Goal: Transaction & Acquisition: Book appointment/travel/reservation

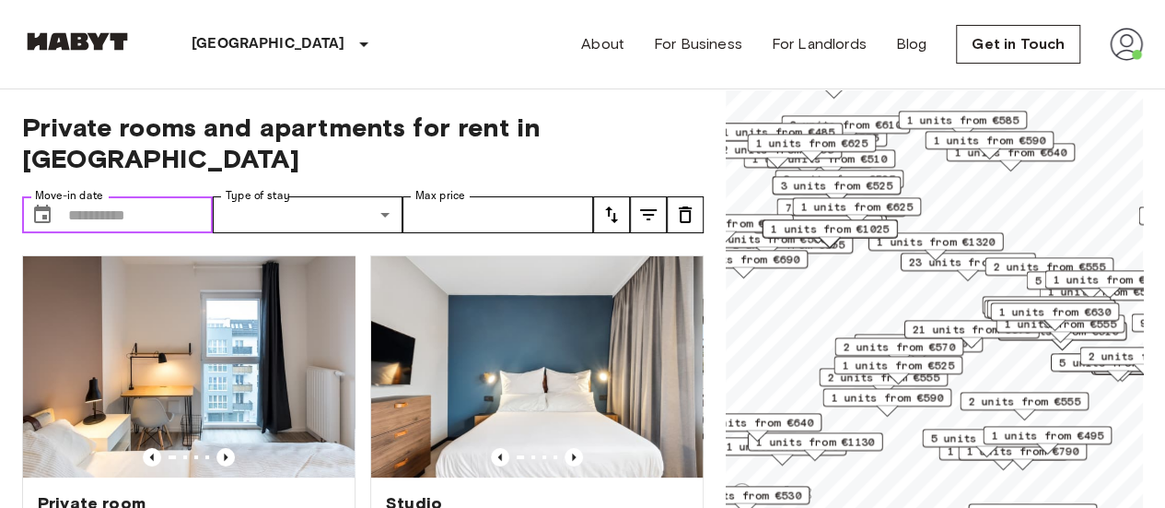
click at [155, 196] on input "Move-in date" at bounding box center [140, 214] width 145 height 37
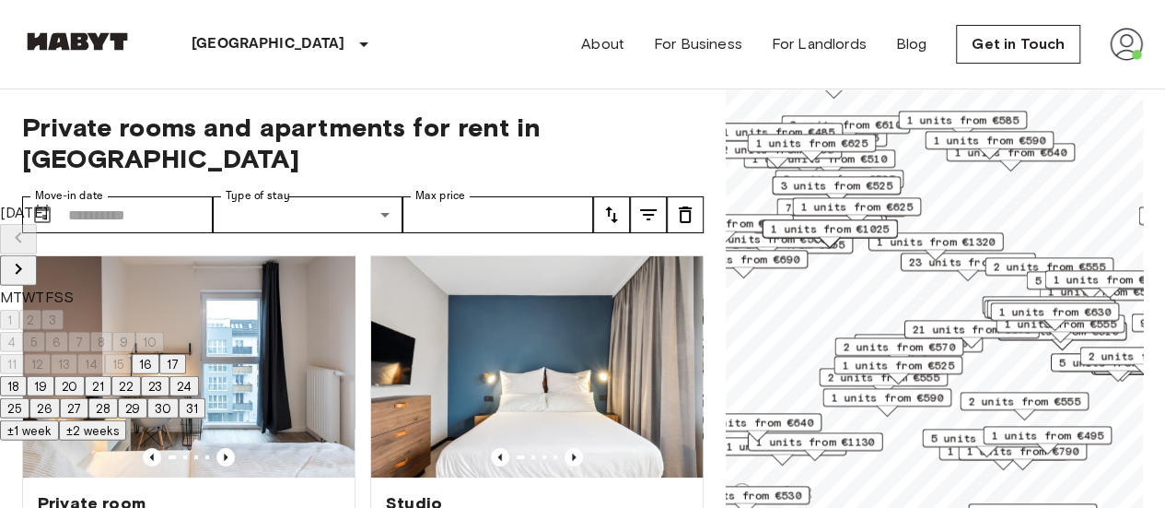
click at [29, 258] on icon "Next month" at bounding box center [18, 269] width 22 height 22
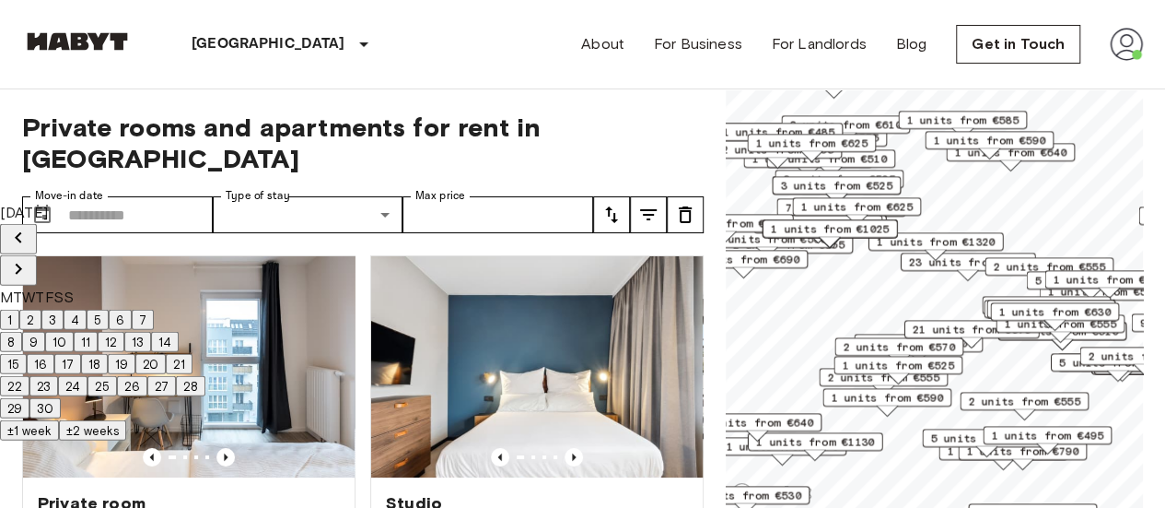
click at [29, 258] on icon "Next month" at bounding box center [18, 269] width 22 height 22
click at [81, 368] on button "15" at bounding box center [67, 364] width 27 height 20
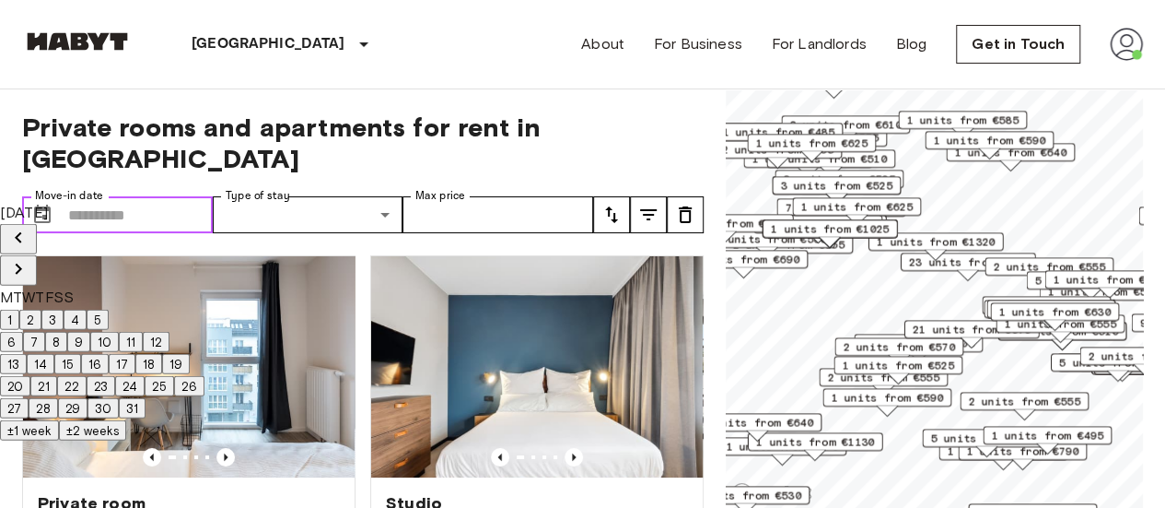
type input "**********"
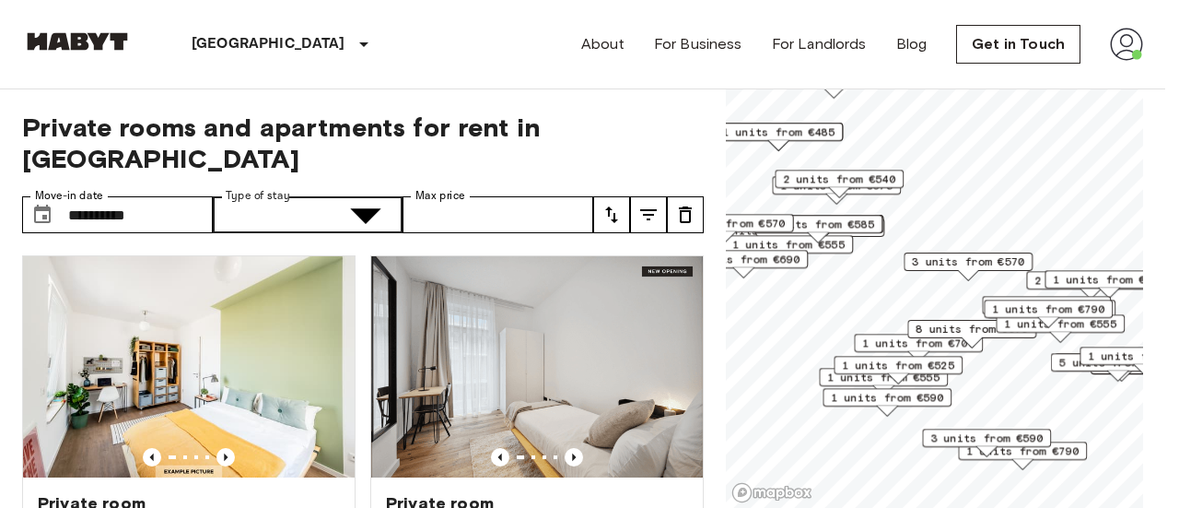
type input "**********"
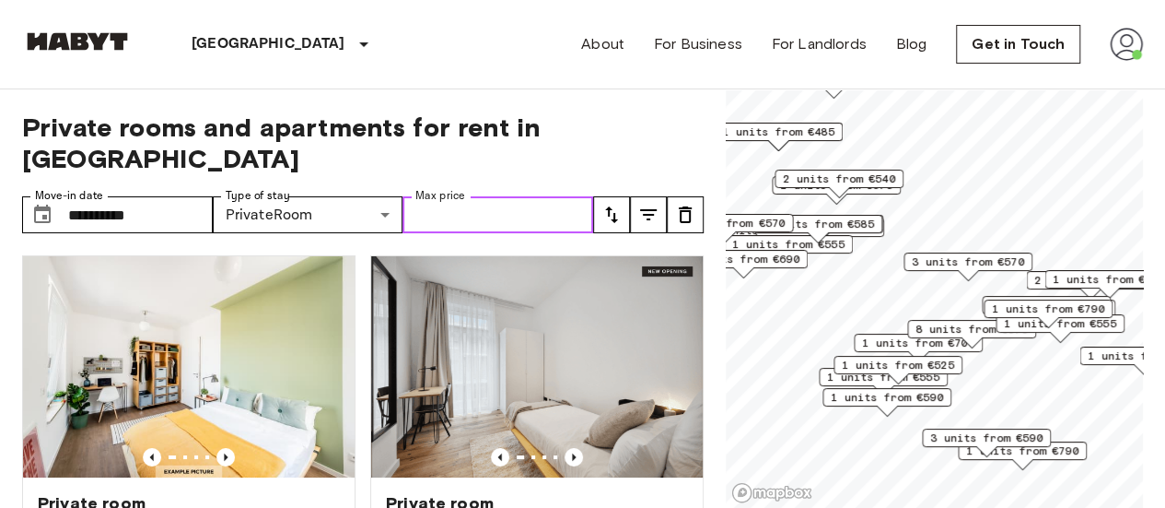
click at [516, 196] on input "Max price" at bounding box center [498, 214] width 191 height 37
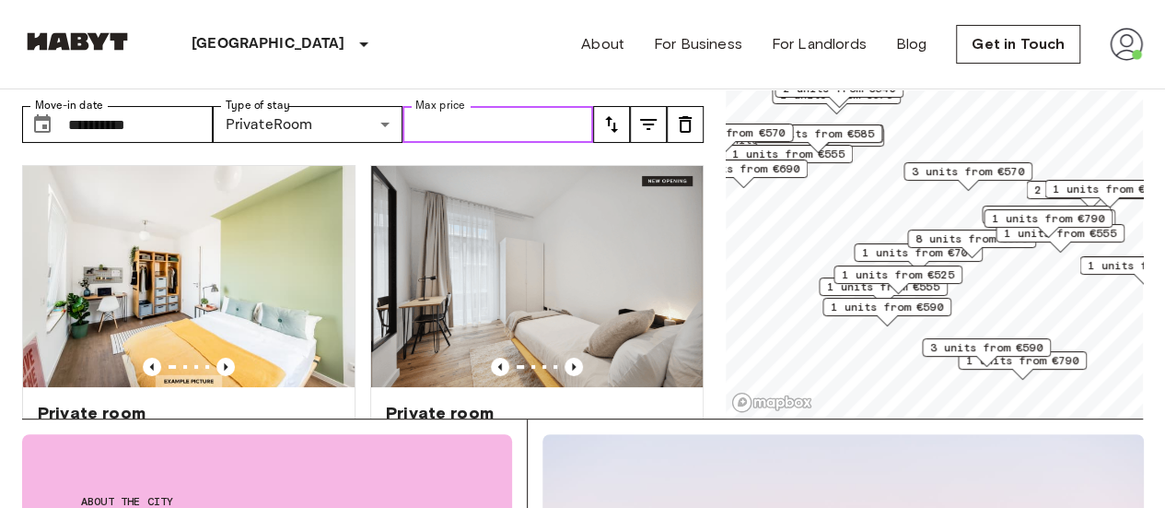
scroll to position [51, 0]
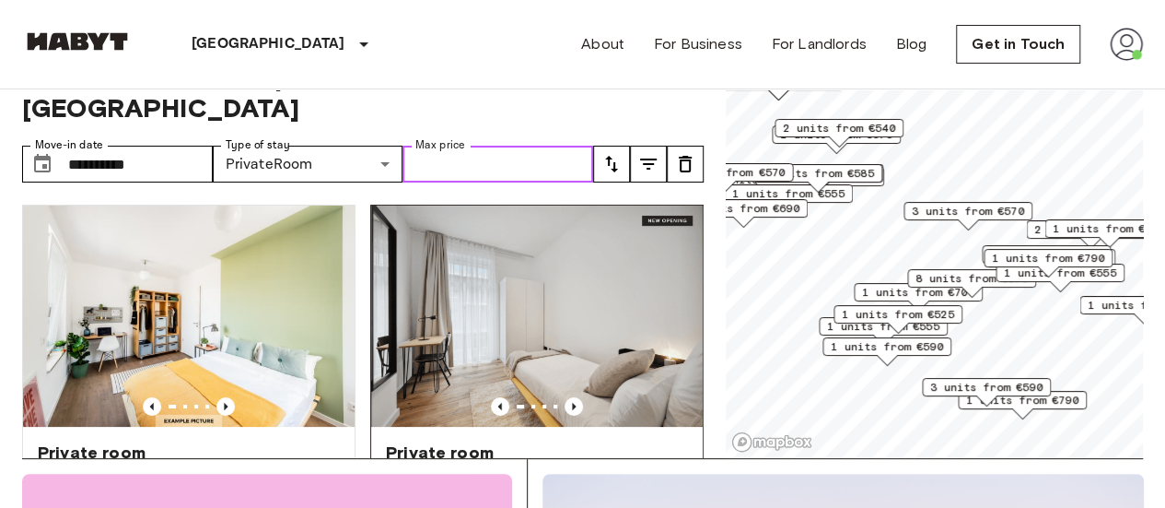
click at [457, 305] on img at bounding box center [537, 315] width 332 height 221
click at [565, 284] on img at bounding box center [537, 315] width 332 height 221
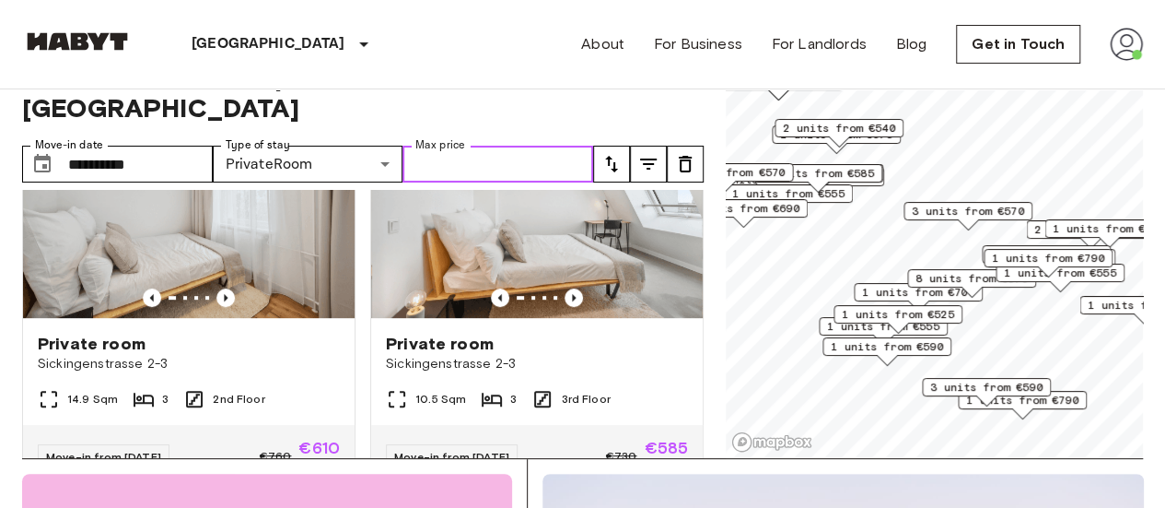
scroll to position [553, 0]
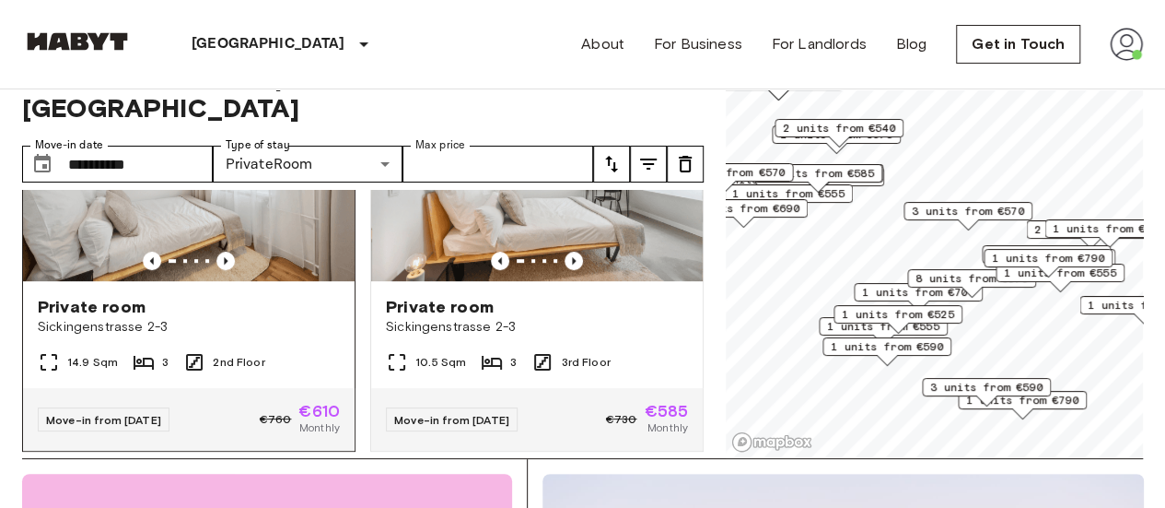
click at [234, 351] on div "2nd Floor" at bounding box center [223, 362] width 81 height 22
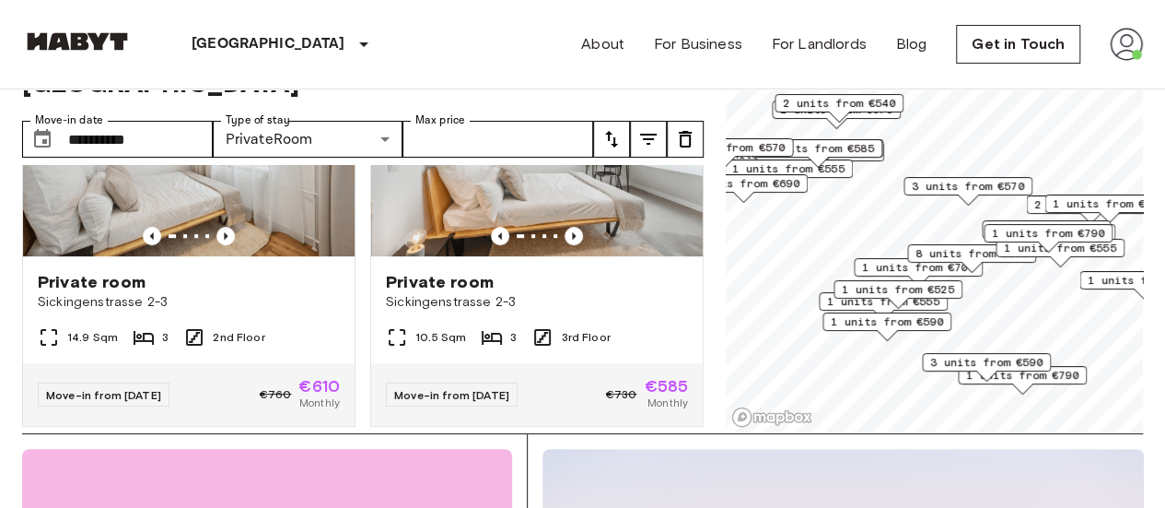
scroll to position [63, 0]
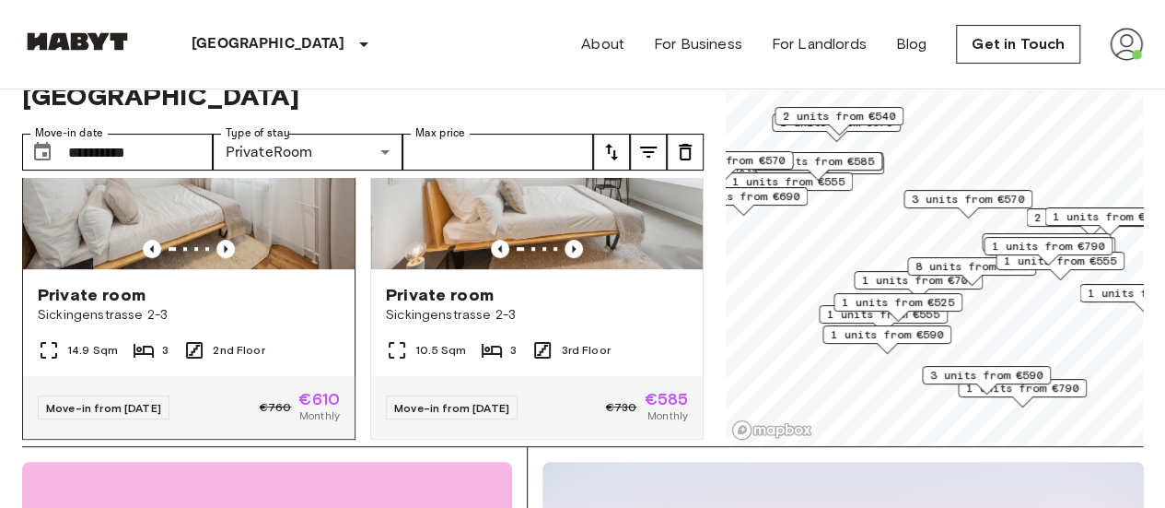
click at [184, 269] on div "Private room Sickingenstrasse 2-3" at bounding box center [189, 304] width 332 height 70
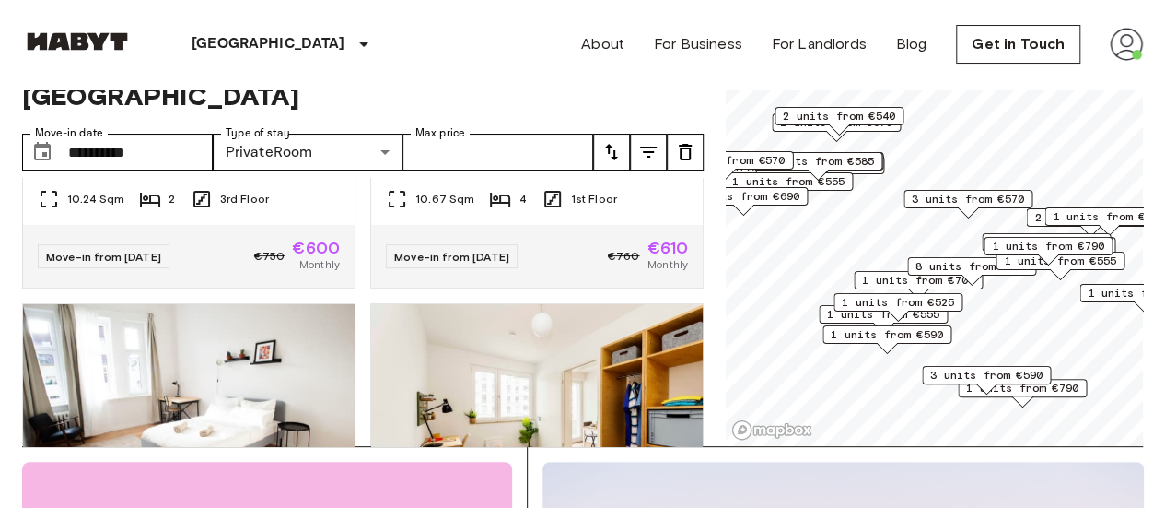
scroll to position [6374, 0]
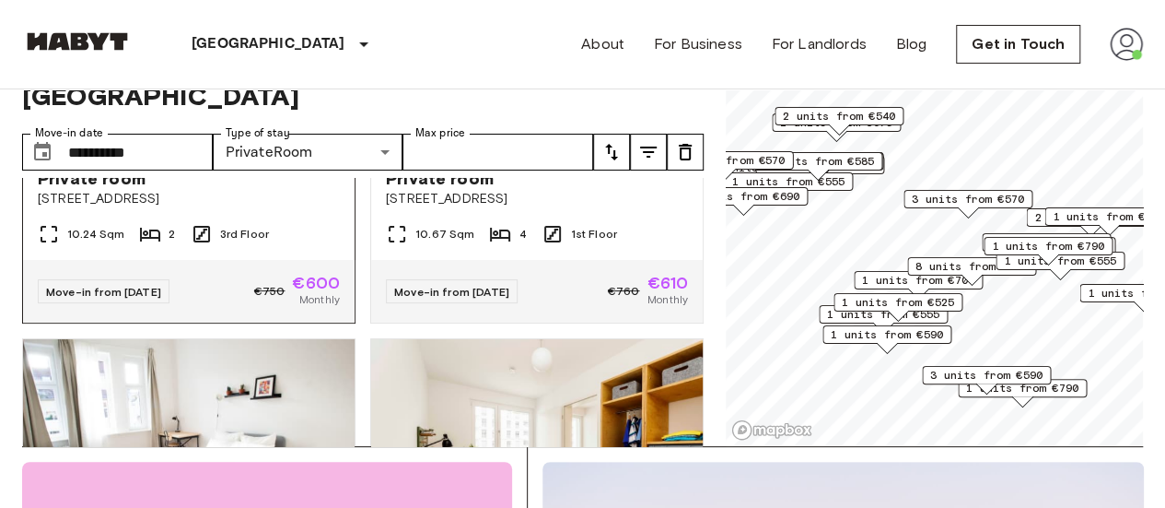
click at [228, 142] on icon "Previous image" at bounding box center [225, 132] width 18 height 18
click at [111, 190] on span "Private room" at bounding box center [92, 179] width 108 height 22
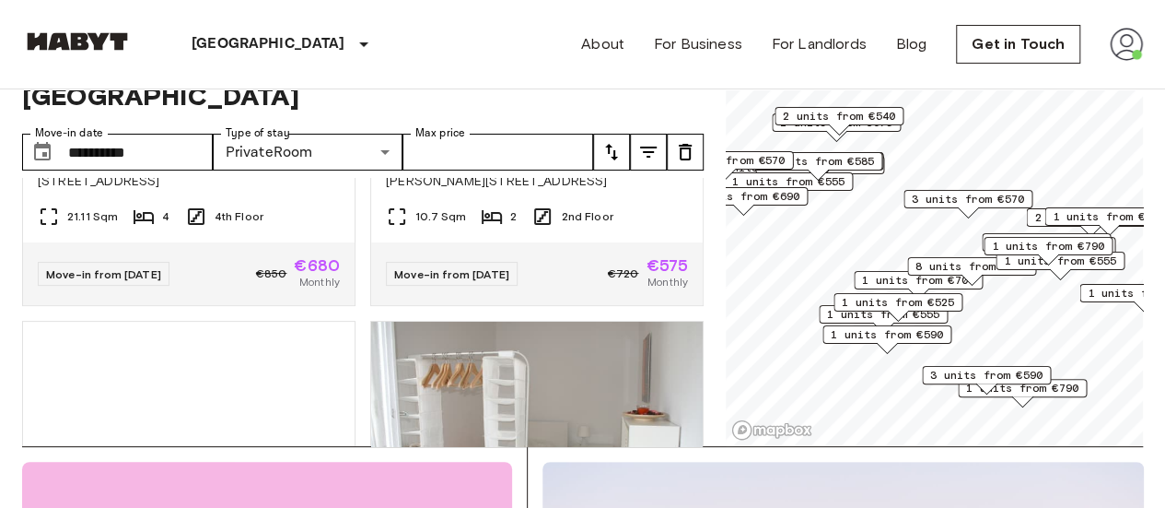
scroll to position [6816, 0]
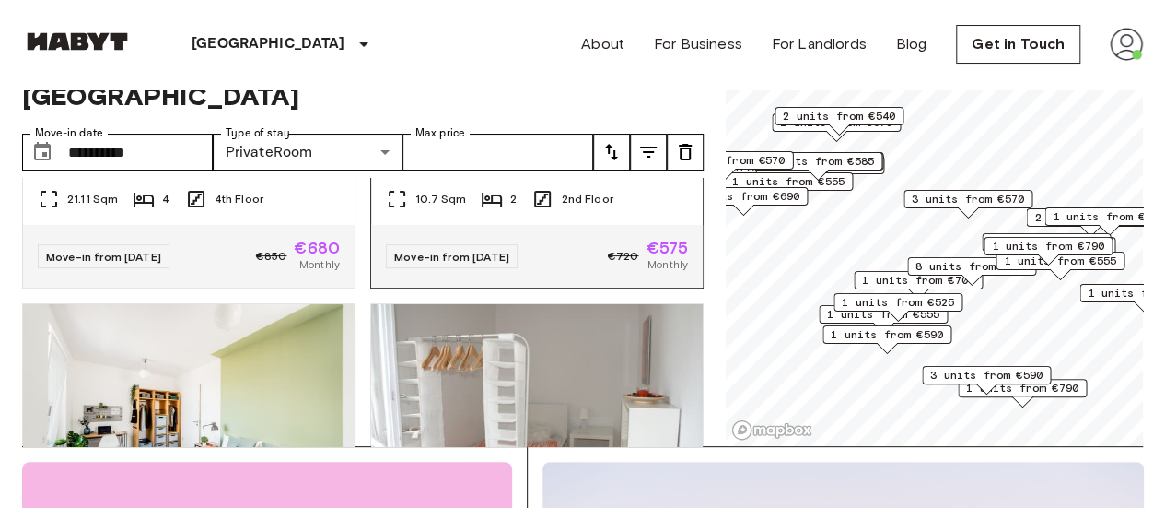
click at [469, 155] on span "Private room" at bounding box center [440, 144] width 108 height 22
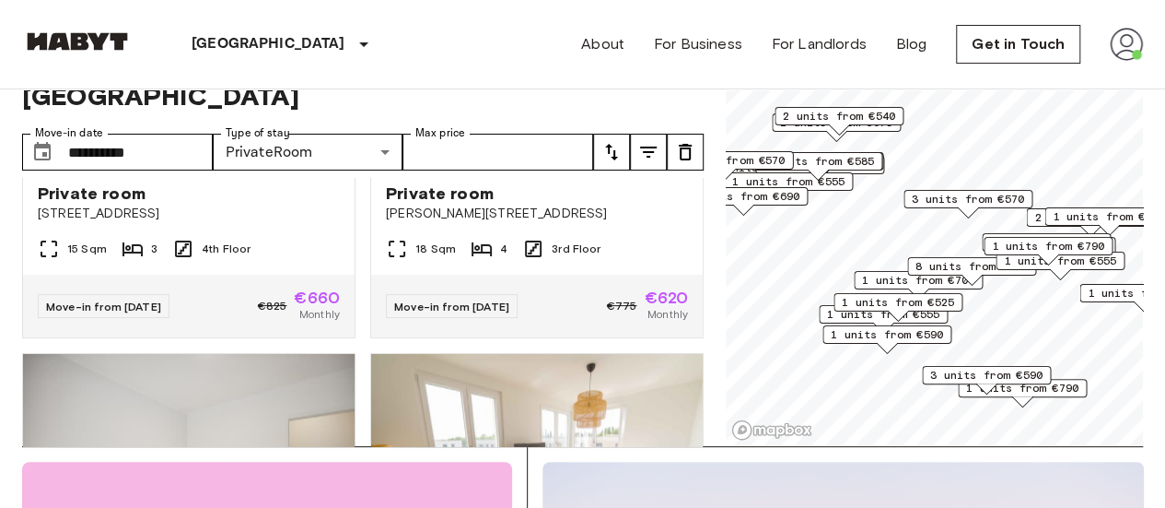
scroll to position [8364, 0]
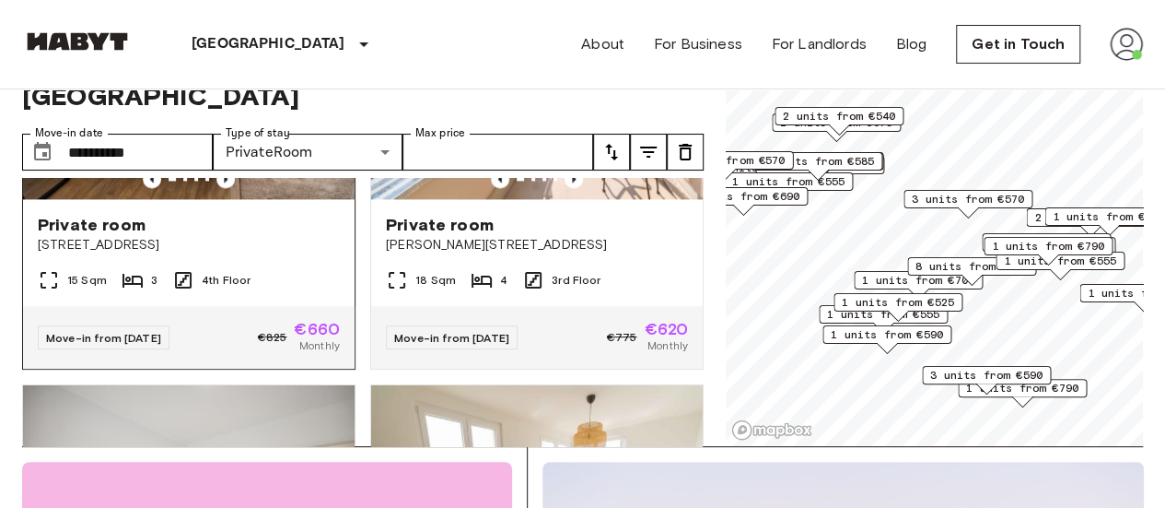
click at [263, 199] on img at bounding box center [189, 88] width 332 height 221
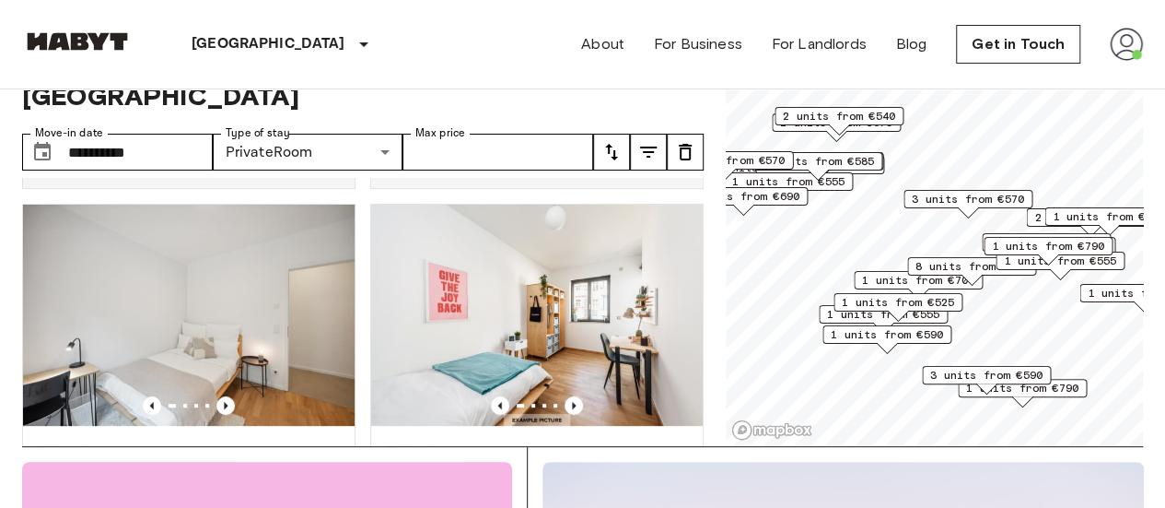
scroll to position [7293, 0]
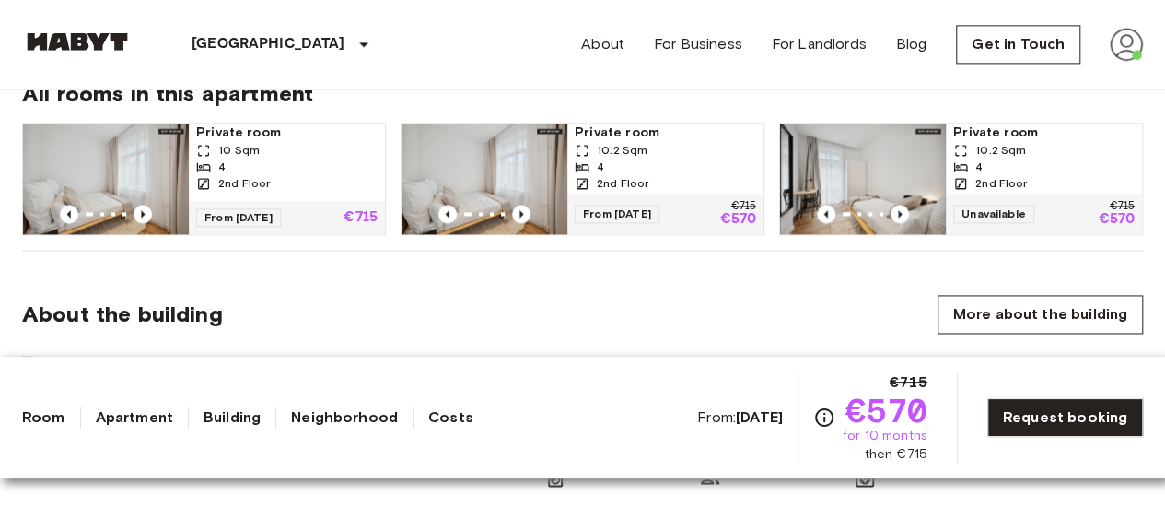
scroll to position [1338, 0]
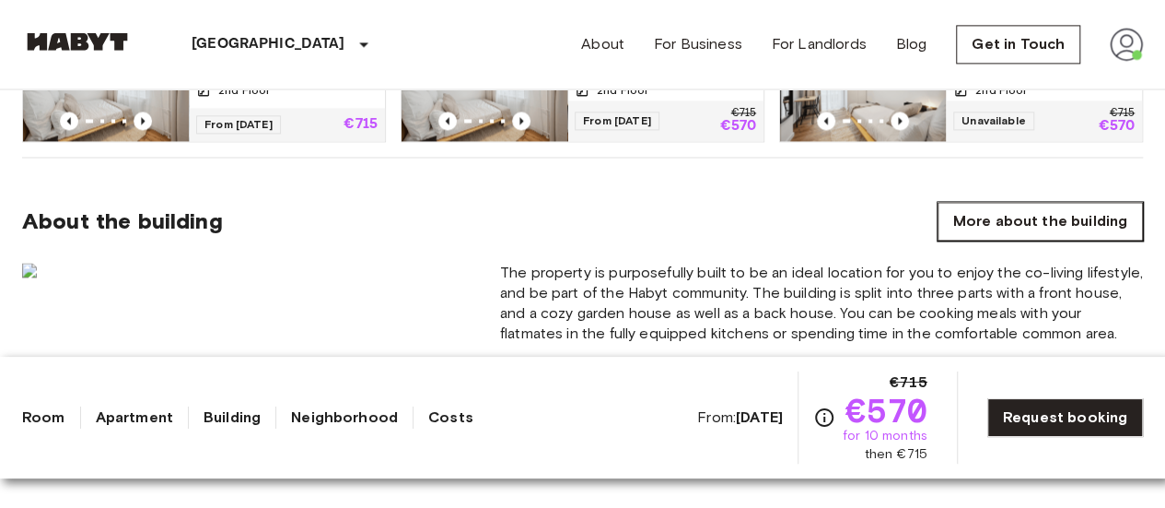
click at [1068, 207] on link "More about the building" at bounding box center [1040, 221] width 205 height 39
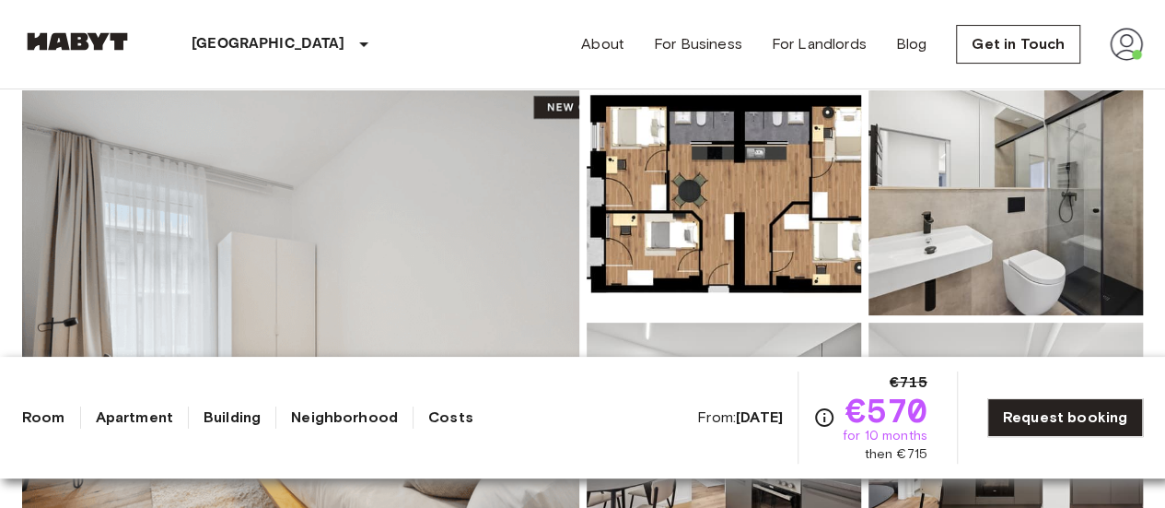
scroll to position [176, 0]
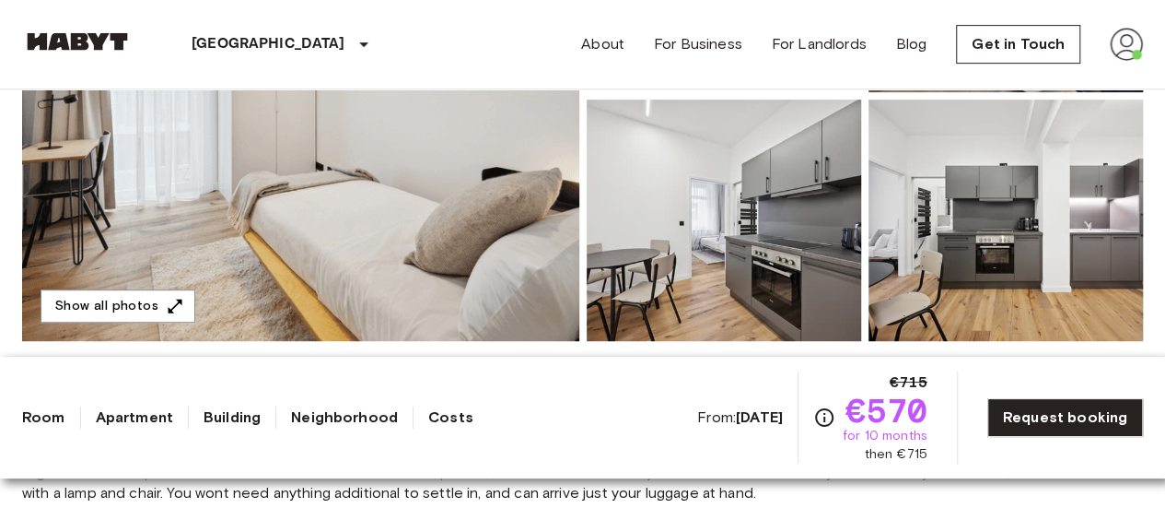
click at [820, 281] on img at bounding box center [724, 219] width 274 height 241
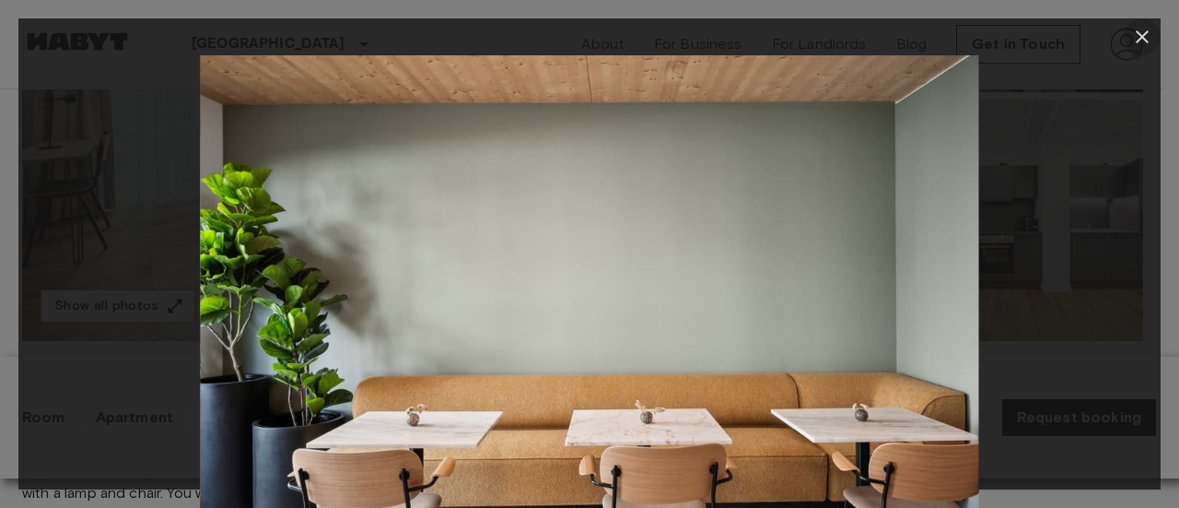
click at [1139, 30] on icon "button" at bounding box center [1142, 37] width 22 height 22
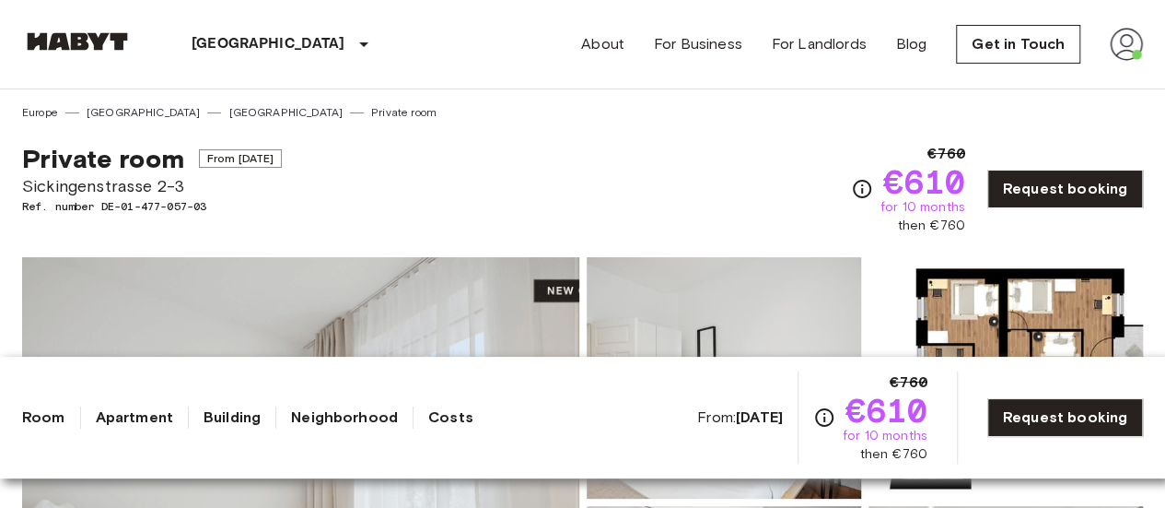
click at [1132, 60] on img at bounding box center [1126, 44] width 33 height 33
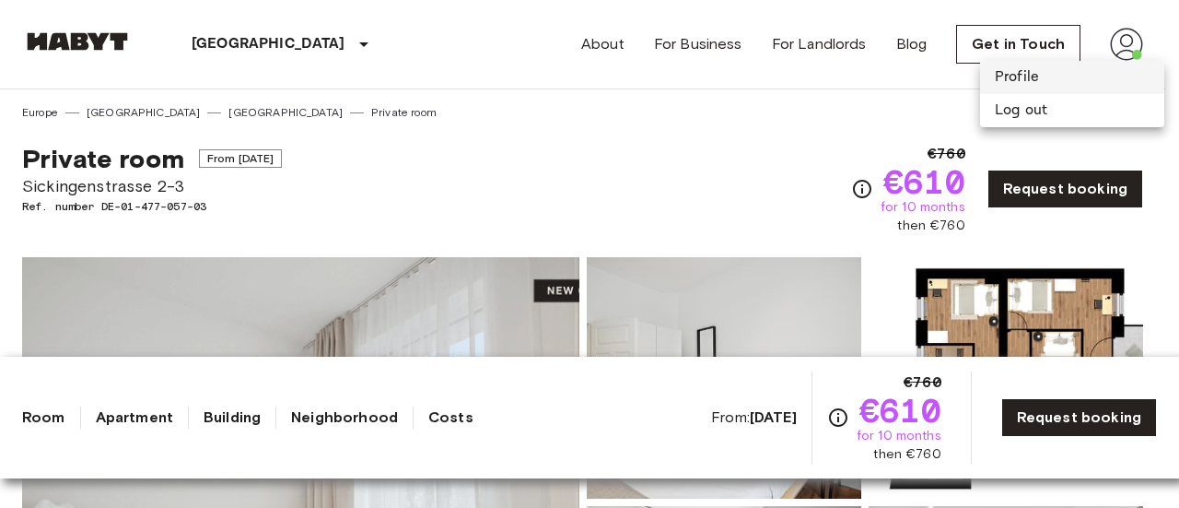
click at [1082, 73] on li "Profile" at bounding box center [1072, 77] width 184 height 33
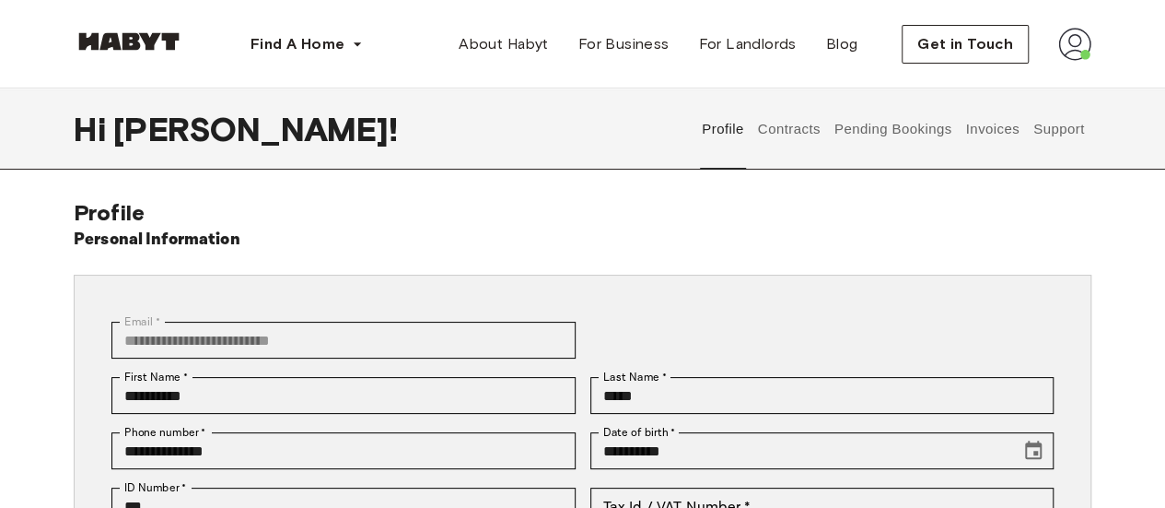
click at [796, 129] on button "Contracts" at bounding box center [788, 128] width 67 height 81
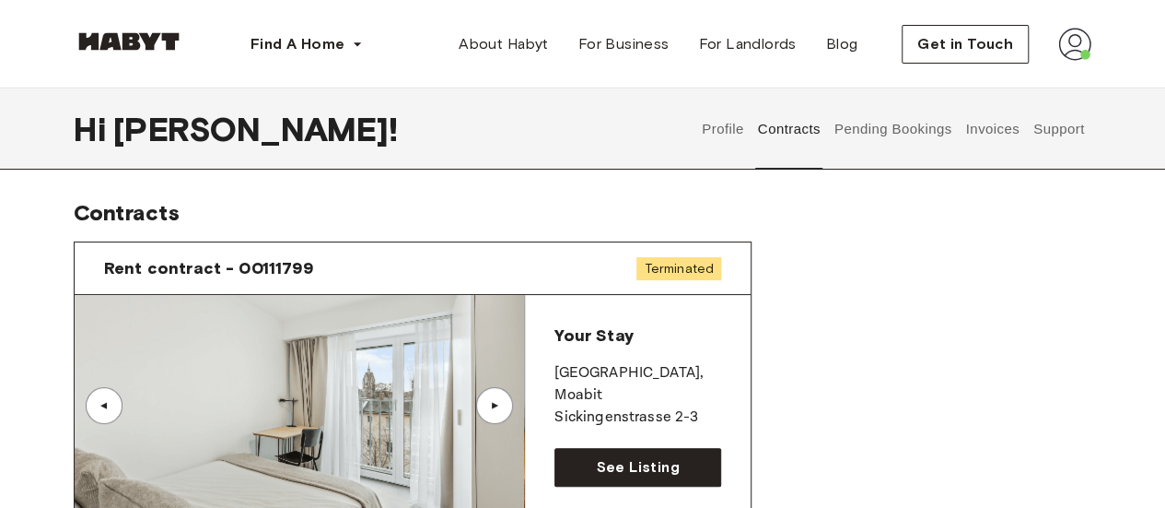
click at [907, 116] on button "Pending Bookings" at bounding box center [893, 128] width 123 height 81
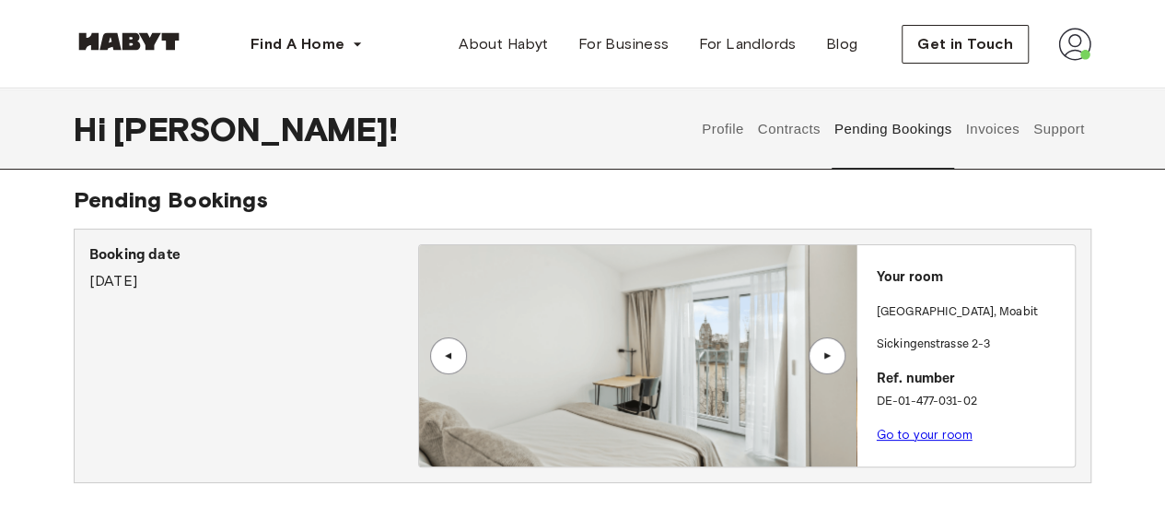
scroll to position [40, 0]
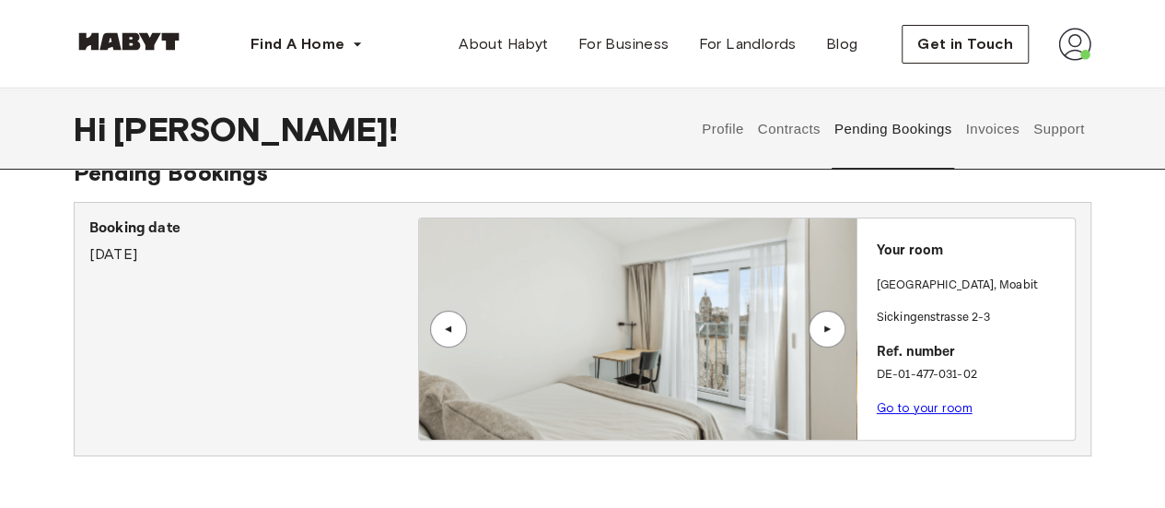
click at [828, 320] on div "▲" at bounding box center [827, 328] width 37 height 37
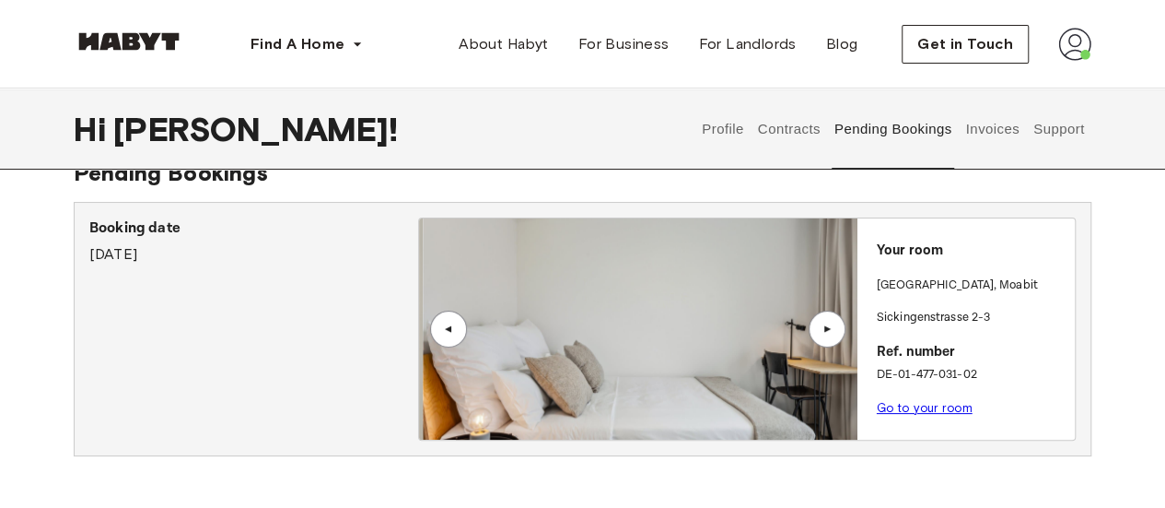
click at [828, 320] on div "▲" at bounding box center [827, 328] width 37 height 37
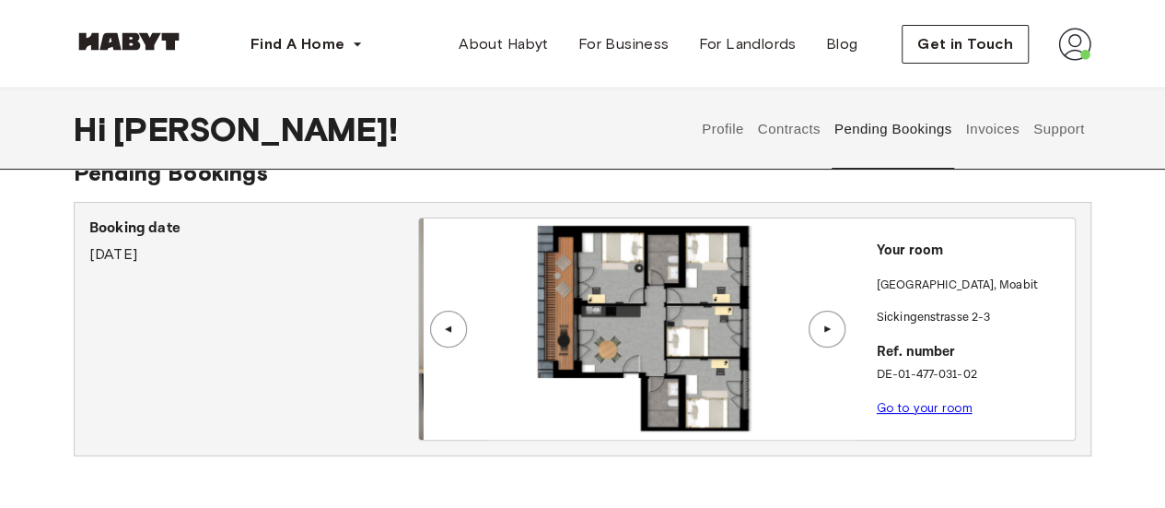
click at [828, 320] on div "▲" at bounding box center [827, 328] width 37 height 37
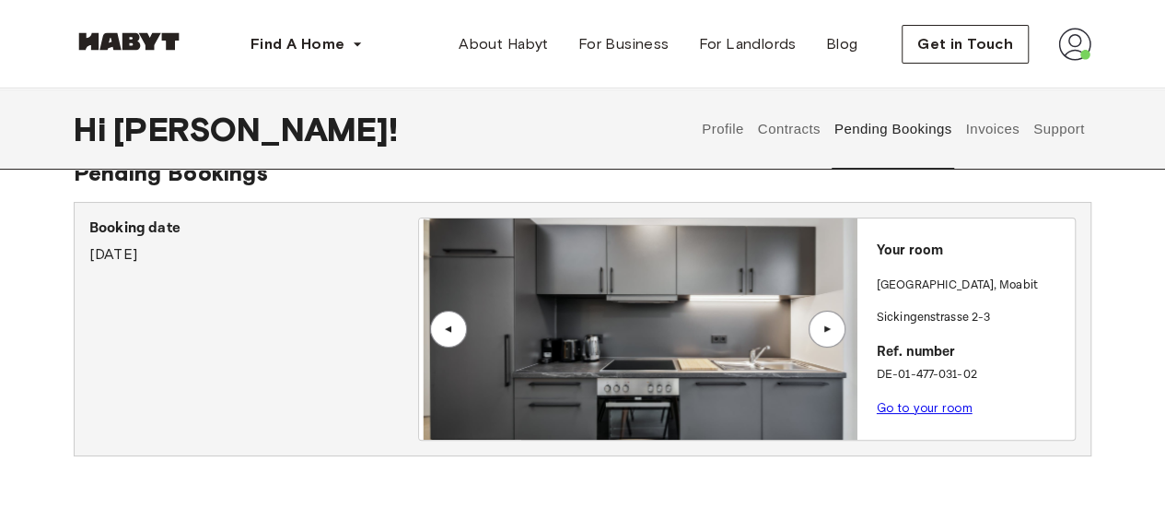
click at [828, 320] on div "▲" at bounding box center [827, 328] width 37 height 37
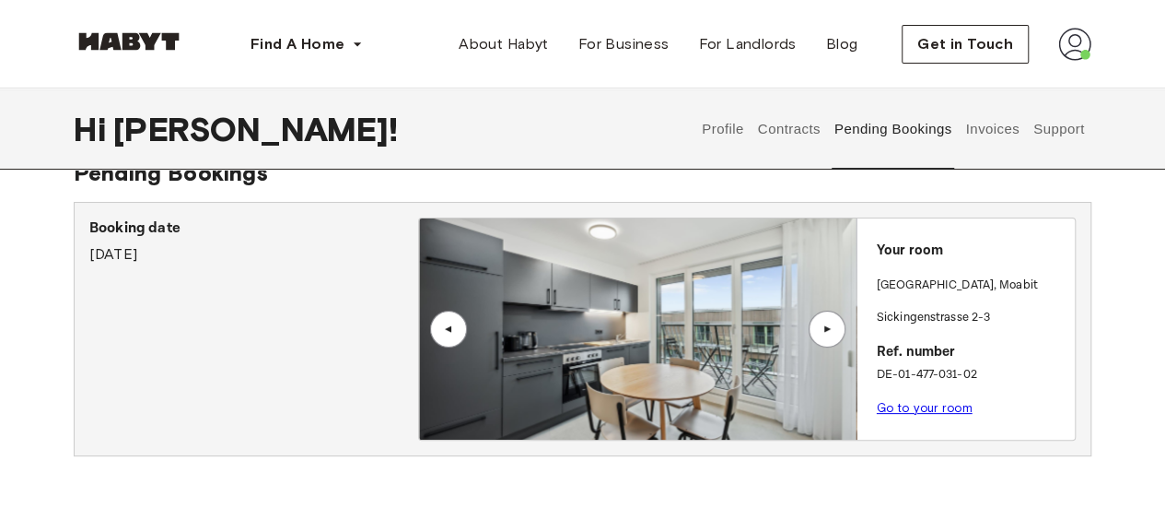
click at [828, 320] on div "▲" at bounding box center [827, 328] width 37 height 37
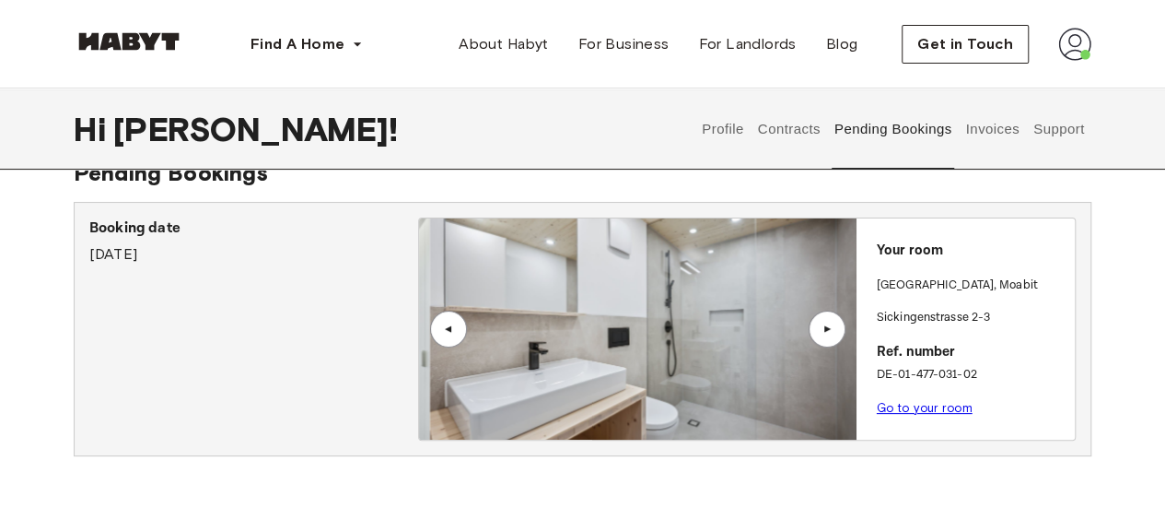
click at [828, 320] on div "▲" at bounding box center [827, 328] width 37 height 37
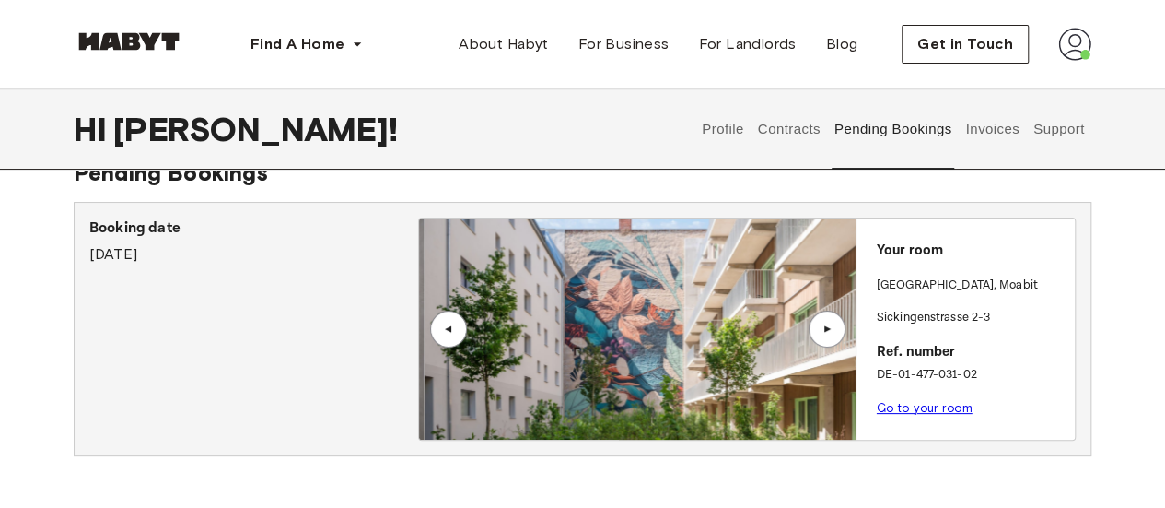
click at [828, 320] on div "▲" at bounding box center [827, 328] width 37 height 37
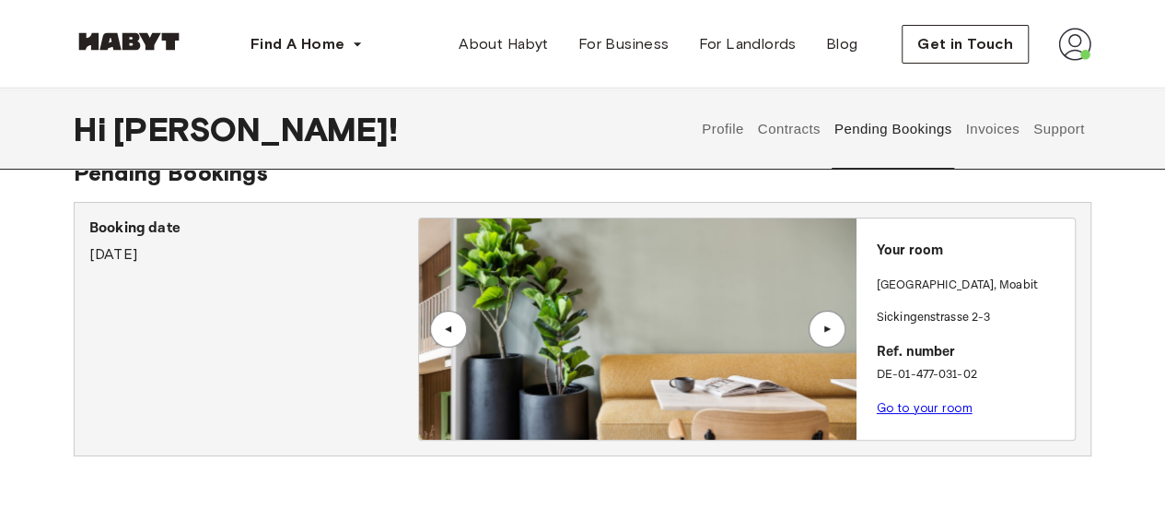
click at [828, 320] on div "▲" at bounding box center [827, 328] width 37 height 37
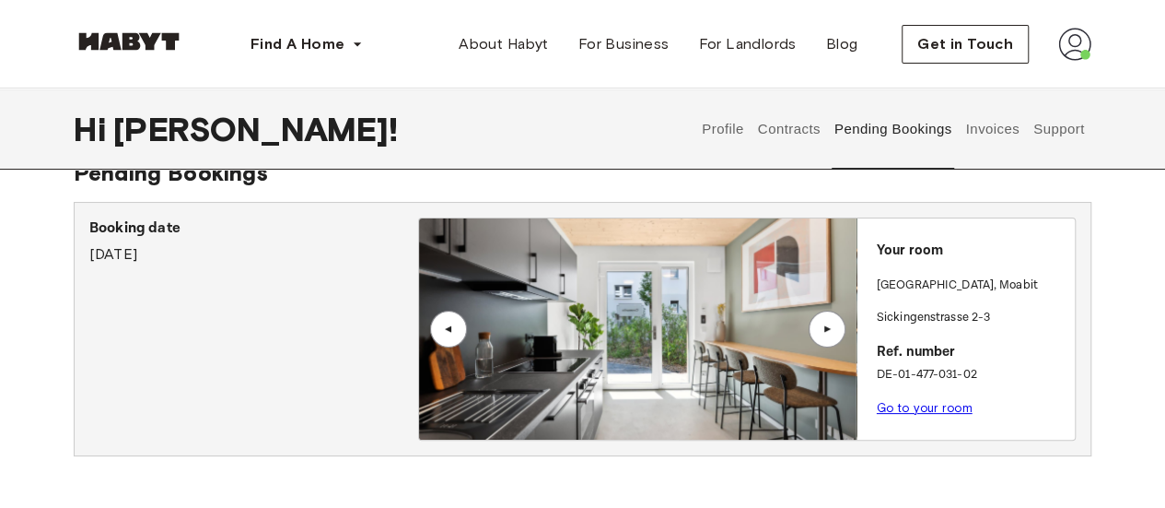
click at [916, 408] on link "Go to your room" at bounding box center [925, 408] width 96 height 14
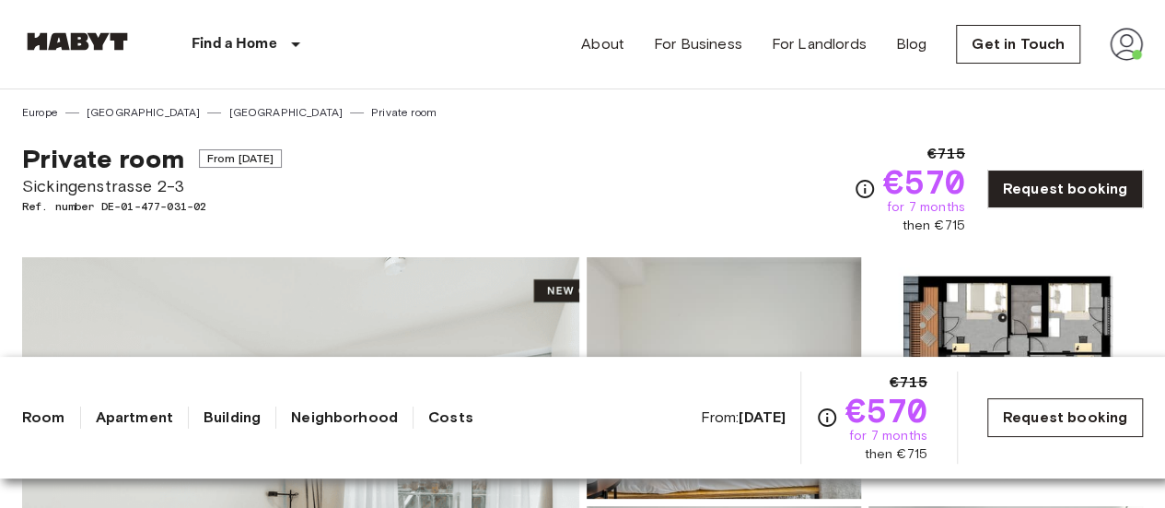
click at [1067, 413] on link "Request booking" at bounding box center [1065, 417] width 156 height 39
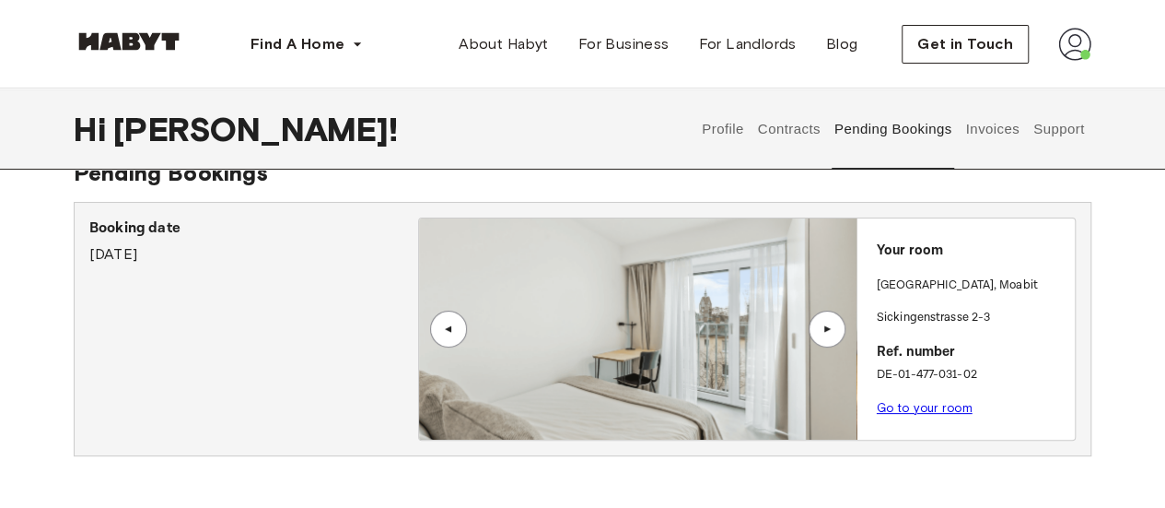
click at [1088, 53] on img at bounding box center [1074, 44] width 33 height 33
click at [1045, 101] on div "Profile Log out" at bounding box center [1036, 105] width 111 height 88
click at [1091, 41] on div "Find A Home [GEOGRAPHIC_DATA] [GEOGRAPHIC_DATA] [GEOGRAPHIC_DATA] [GEOGRAPHIC_D…" at bounding box center [582, 44] width 1165 height 88
click at [1069, 55] on img at bounding box center [1074, 44] width 33 height 33
click at [1010, 91] on span "Profile" at bounding box center [1019, 87] width 46 height 22
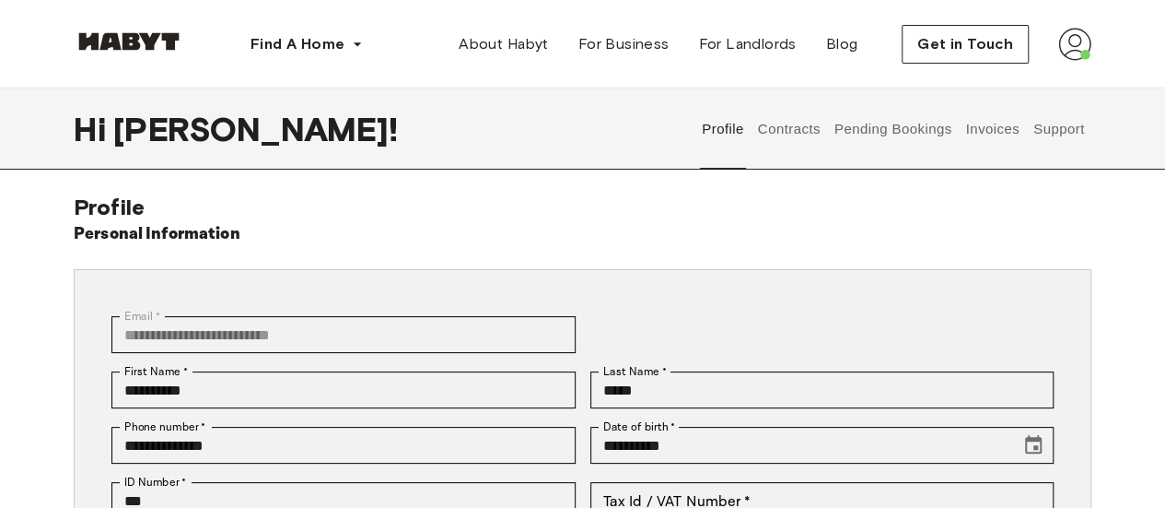
scroll to position [1, 0]
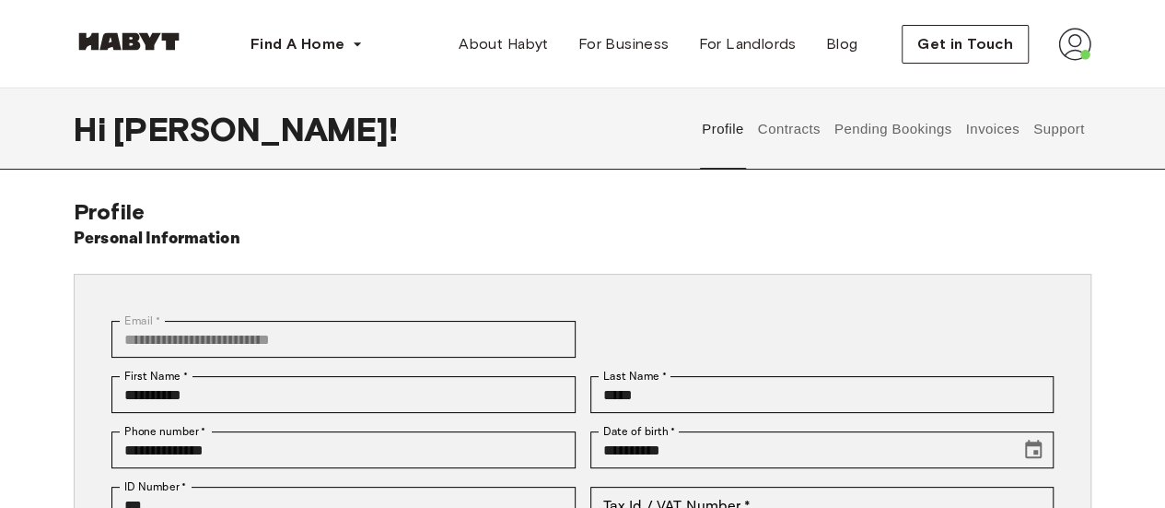
click at [1009, 123] on button "Invoices" at bounding box center [992, 128] width 58 height 81
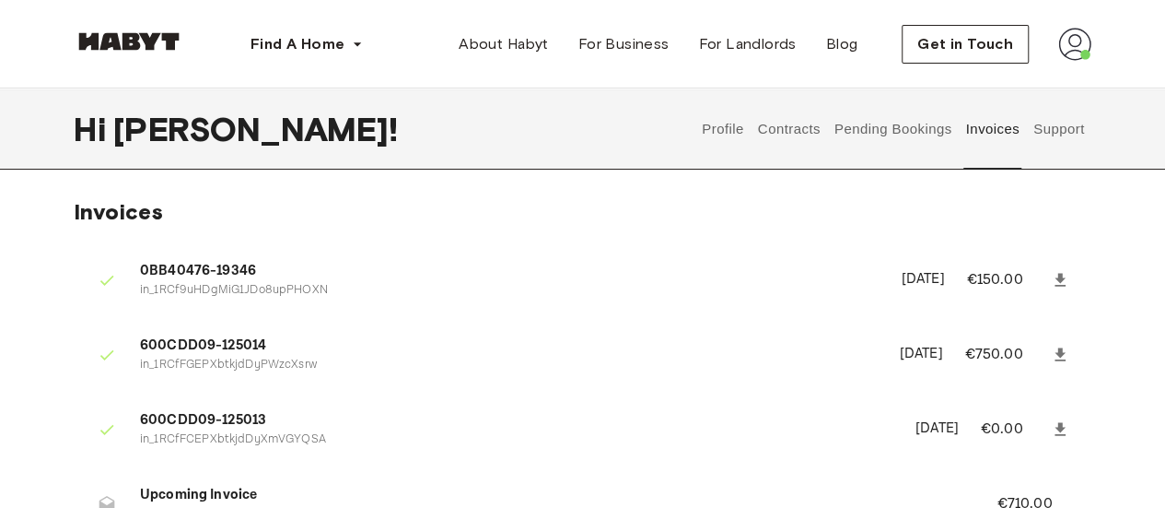
click at [1076, 130] on button "Support" at bounding box center [1059, 128] width 56 height 81
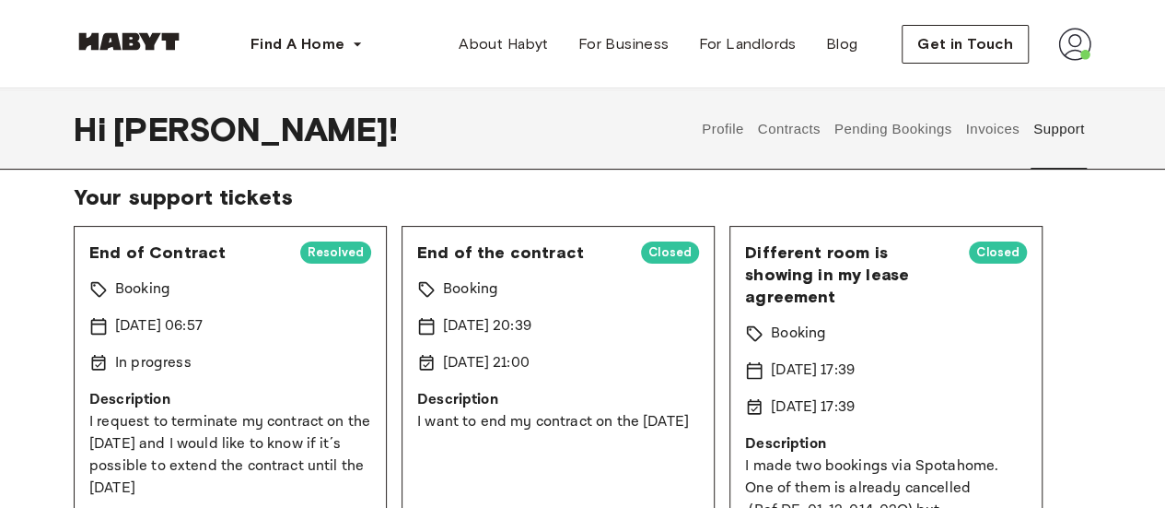
scroll to position [87, 0]
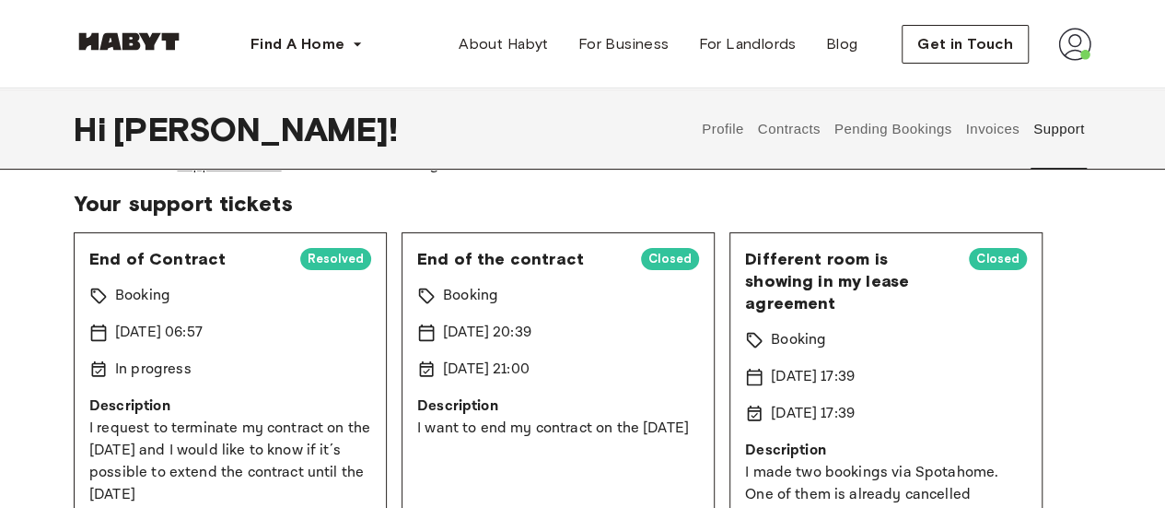
click at [234, 255] on span "End of Contract" at bounding box center [187, 259] width 196 height 22
click at [115, 379] on p "In progress" at bounding box center [153, 369] width 76 height 22
drag, startPoint x: 114, startPoint y: 379, endPoint x: 300, endPoint y: 380, distance: 186.1
click at [240, 377] on div "In progress" at bounding box center [230, 369] width 282 height 22
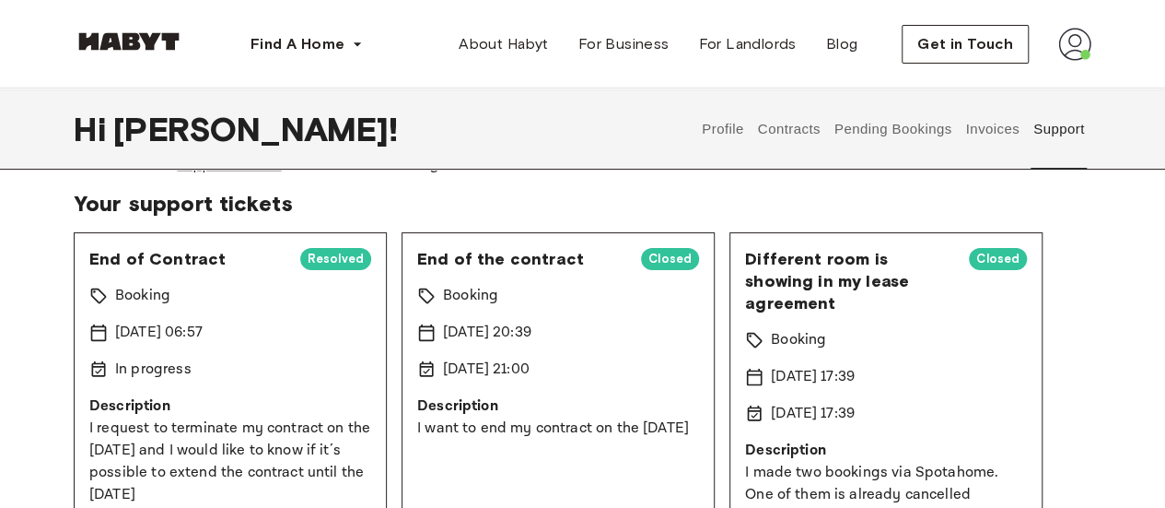
click at [322, 390] on div "End of Contract Resolved Booking 16 Aug 2025 06:57 In progress Description I re…" at bounding box center [230, 388] width 313 height 313
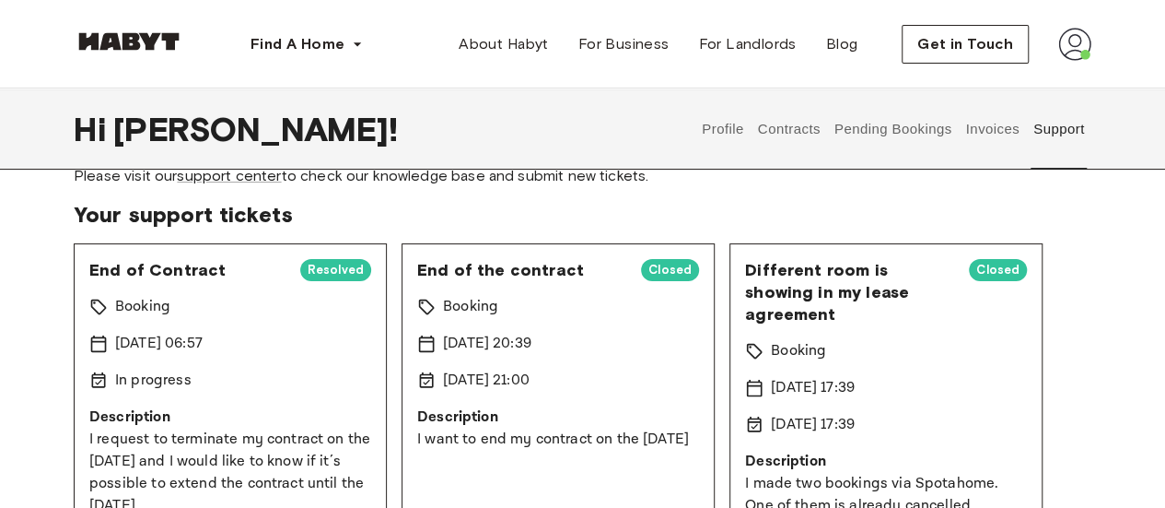
scroll to position [0, 0]
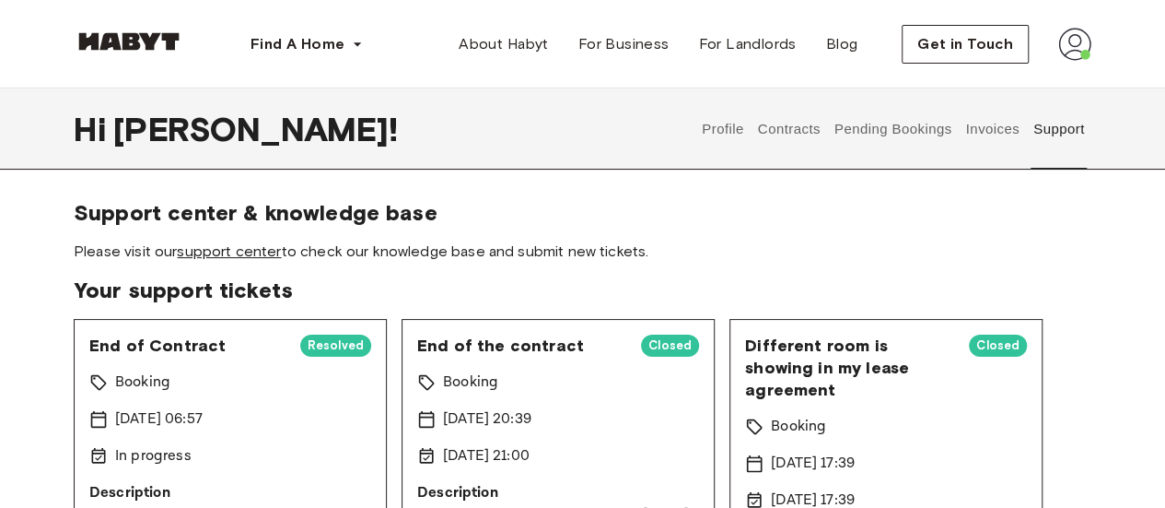
click at [229, 259] on link "support center" at bounding box center [229, 251] width 104 height 18
click at [967, 53] on span "Get in Touch" at bounding box center [965, 44] width 96 height 22
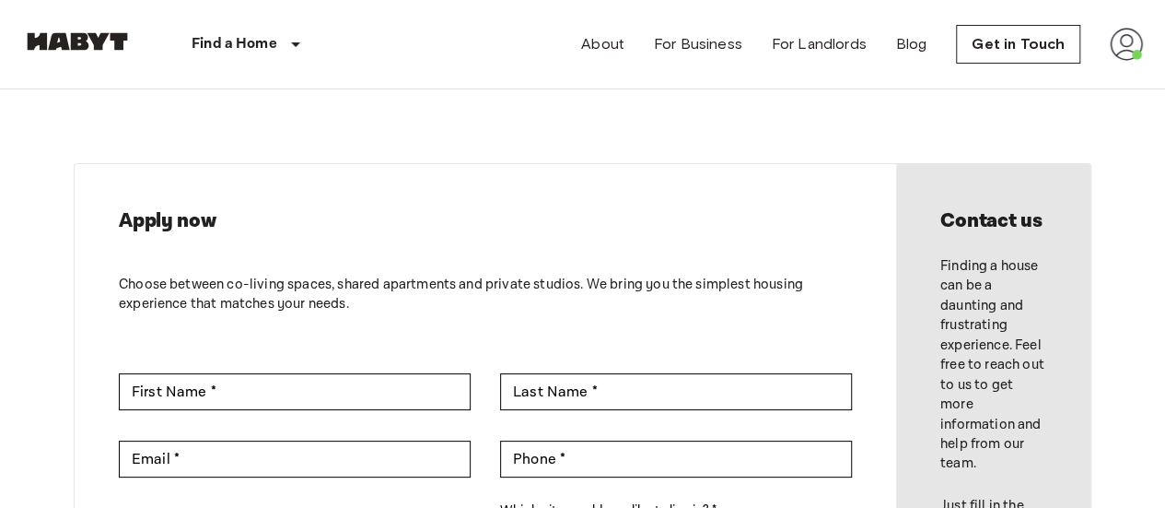
click at [625, 40] on link "About" at bounding box center [602, 44] width 43 height 22
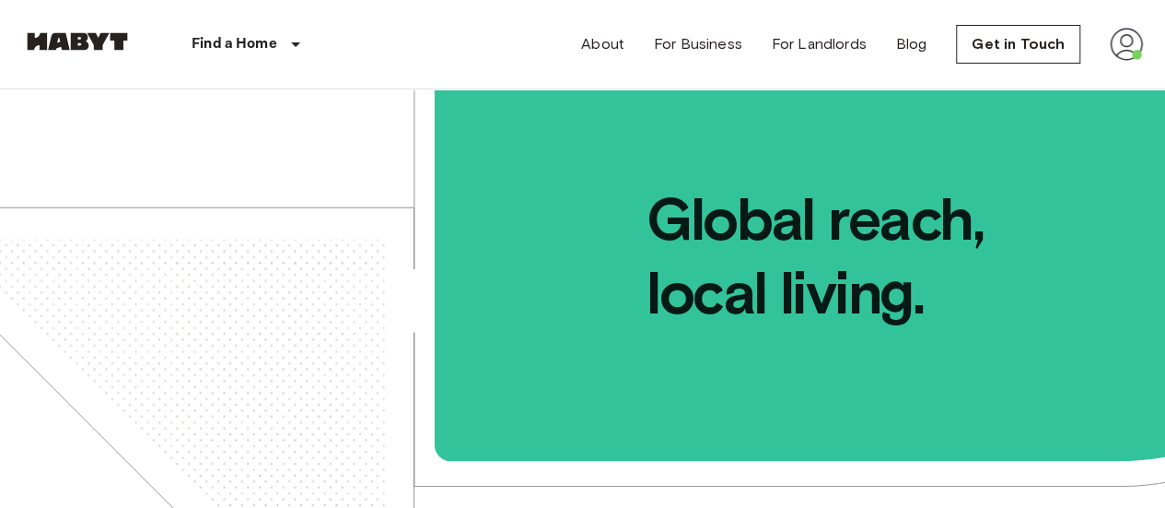
scroll to position [138, 0]
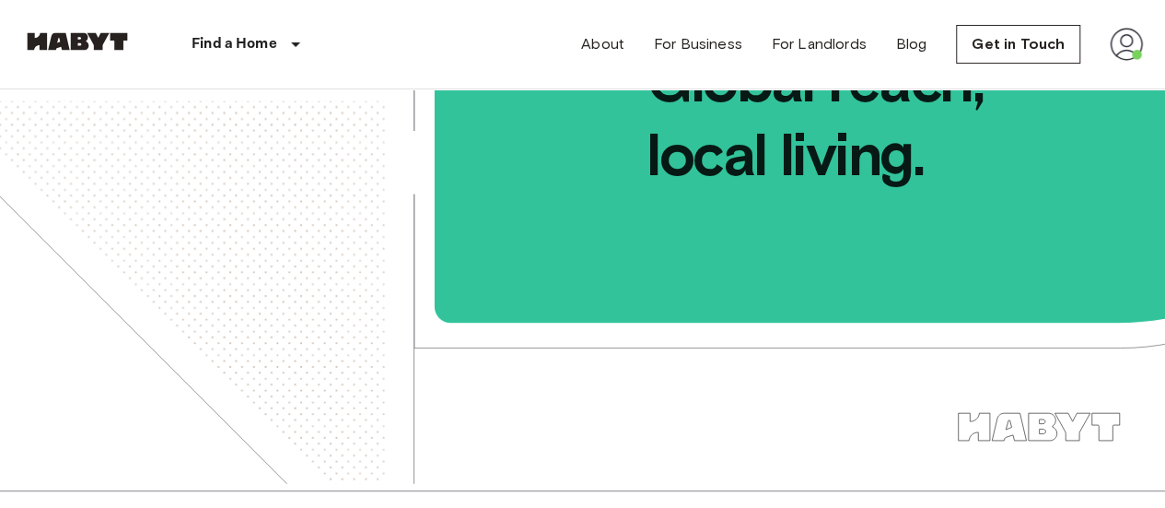
click at [1109, 64] on div "About For Business For Landlords Blog Get in Touch" at bounding box center [862, 44] width 562 height 88
click at [1115, 60] on div "About For Business For Landlords Blog Get in Touch" at bounding box center [862, 44] width 562 height 88
click at [1127, 48] on img at bounding box center [1126, 44] width 33 height 33
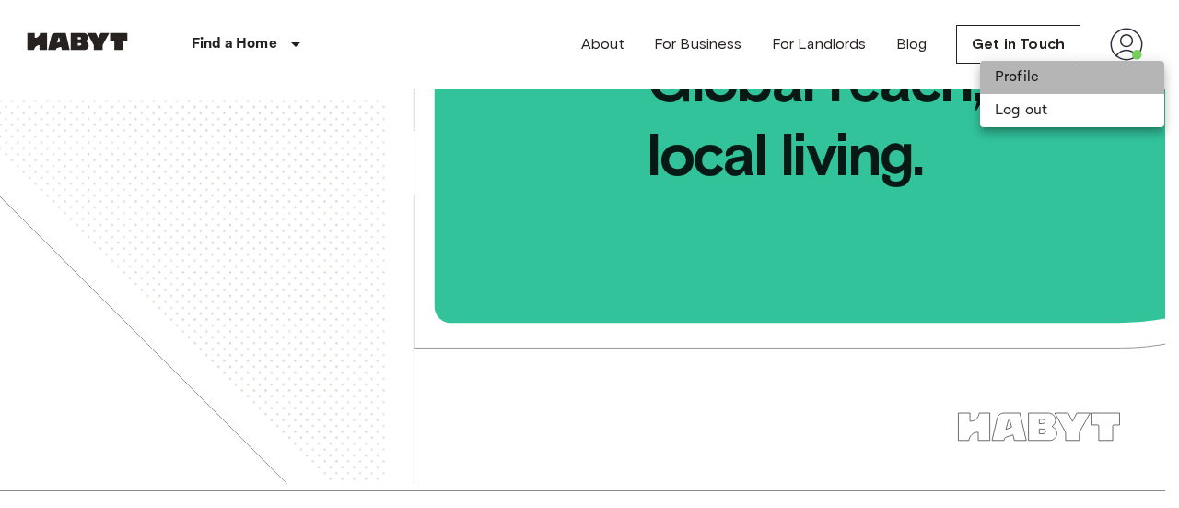
click at [1025, 86] on li "Profile" at bounding box center [1072, 77] width 184 height 33
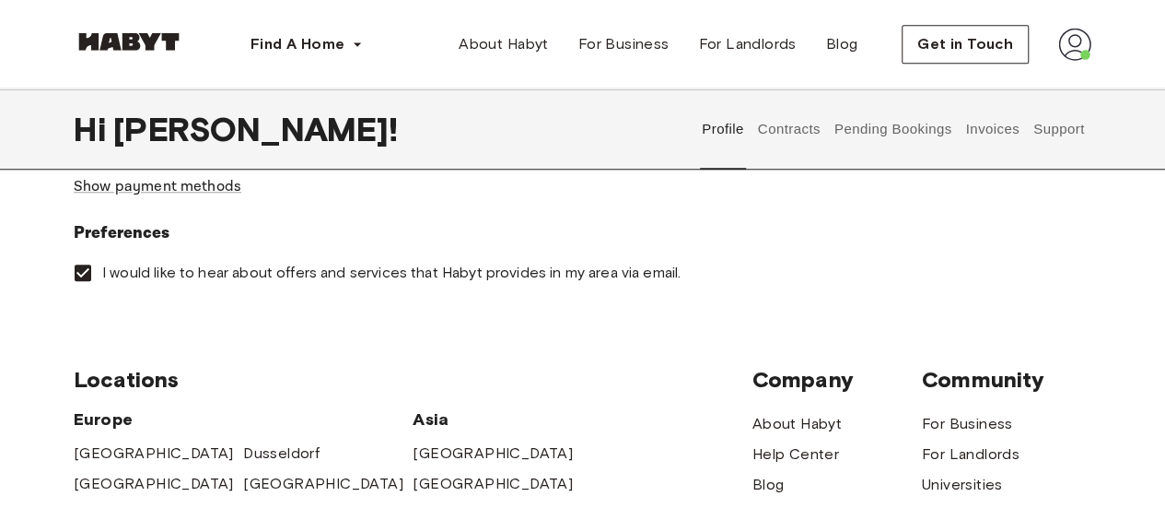
scroll to position [591, 0]
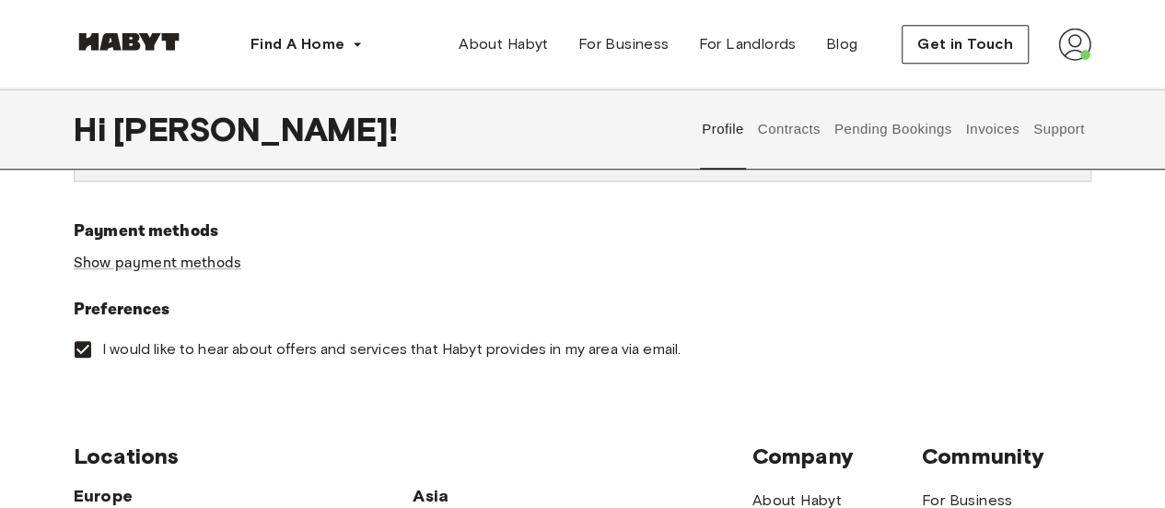
click at [1164, 263] on html "**********" at bounding box center [582, 311] width 1165 height 1804
drag, startPoint x: 1172, startPoint y: 244, endPoint x: 1176, endPoint y: 227, distance: 18.1
click at [1164, 227] on html "**********" at bounding box center [582, 311] width 1165 height 1804
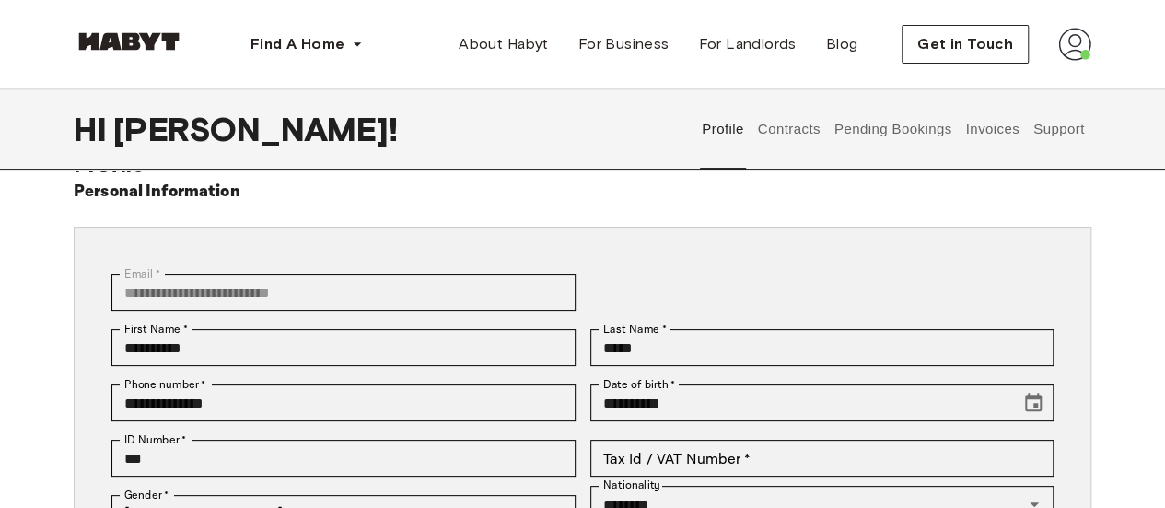
scroll to position [0, 0]
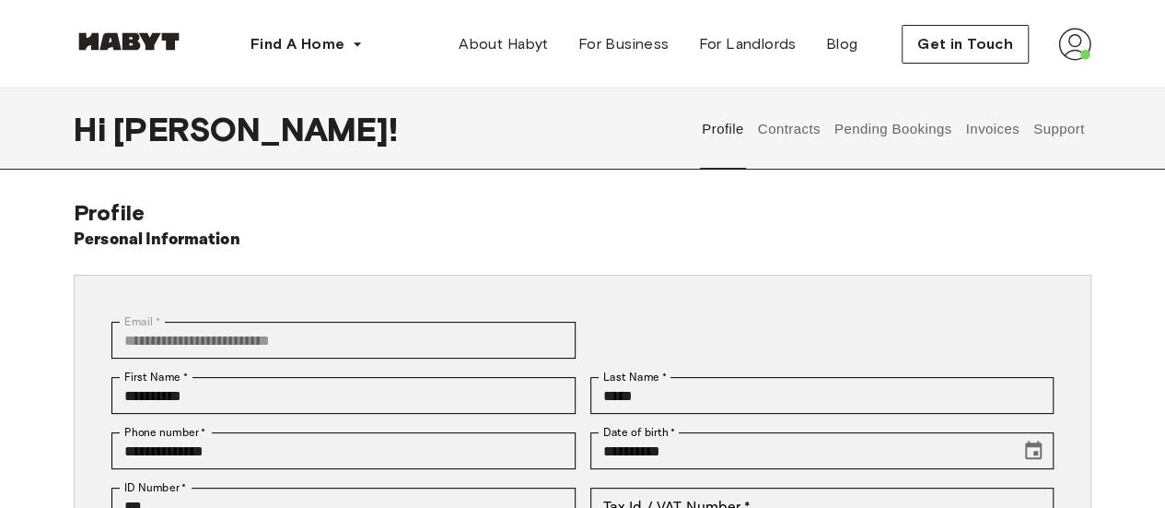
click at [794, 140] on button "Contracts" at bounding box center [788, 128] width 67 height 81
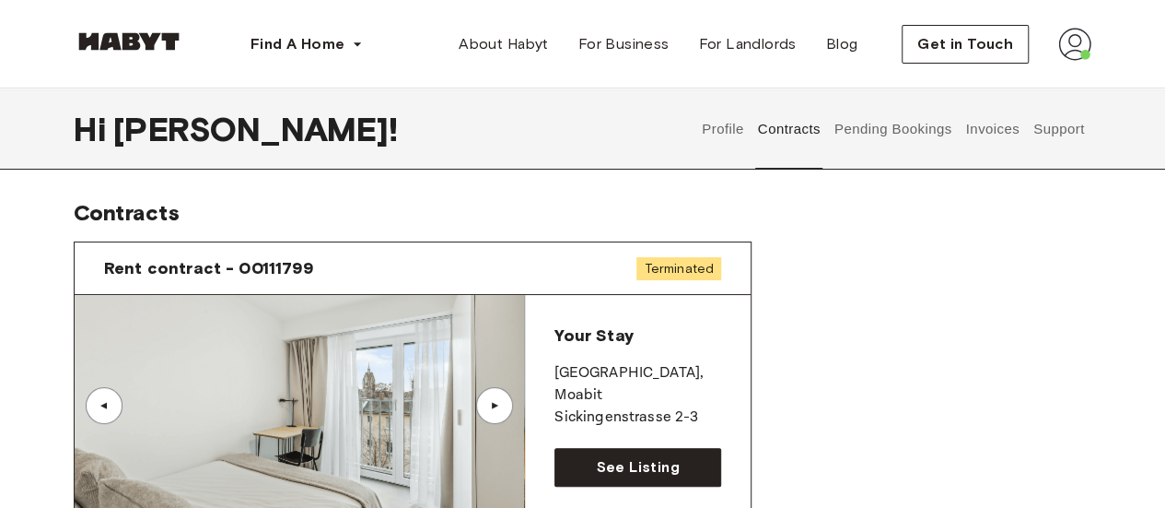
click at [914, 146] on button "Pending Bookings" at bounding box center [893, 128] width 123 height 81
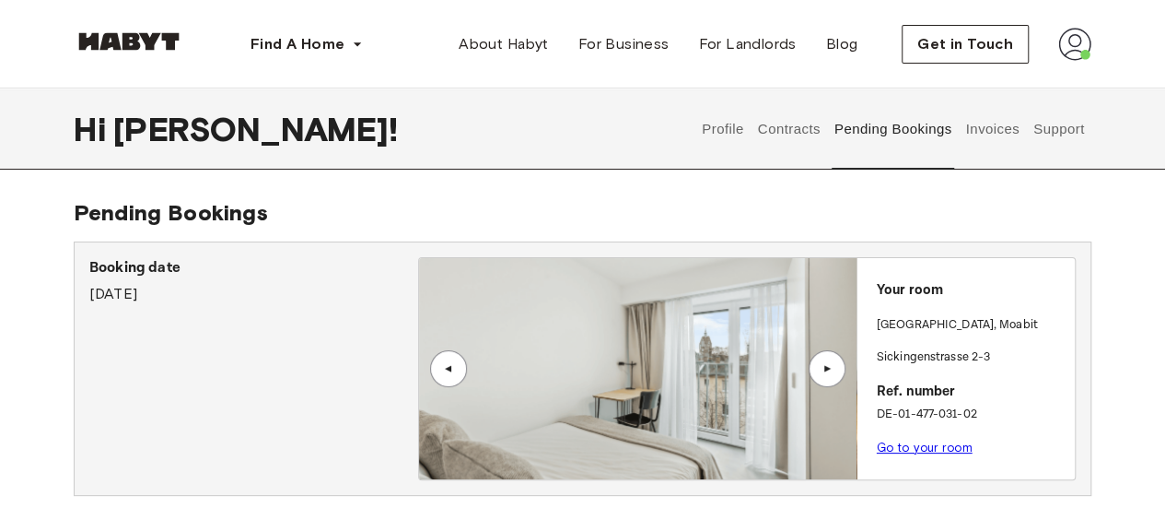
click at [998, 134] on button "Invoices" at bounding box center [992, 128] width 58 height 81
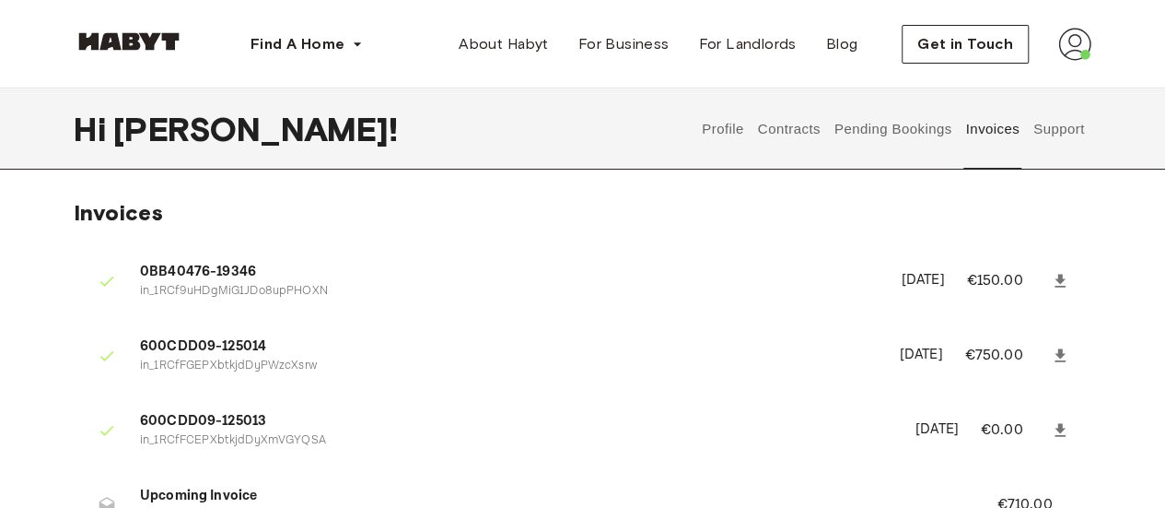
click at [1073, 126] on button "Support" at bounding box center [1059, 128] width 56 height 81
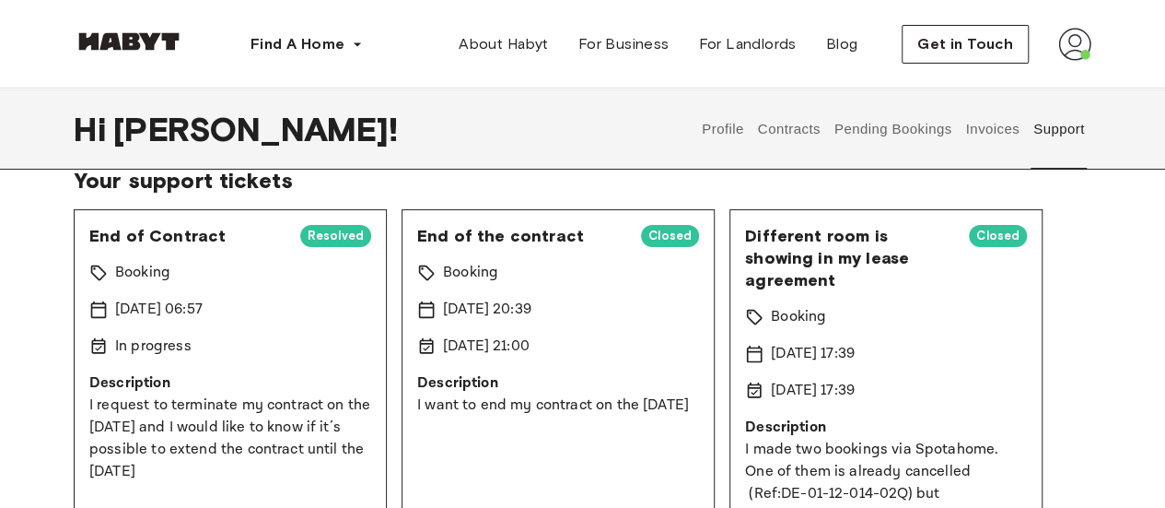
scroll to position [77, 0]
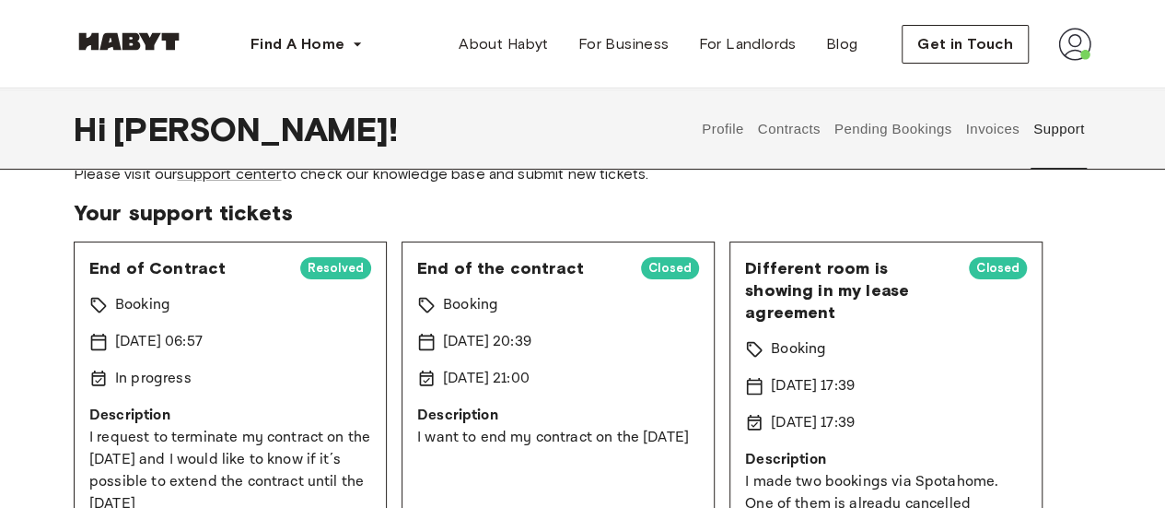
click at [510, 257] on span "End of the contract" at bounding box center [521, 268] width 209 height 22
click at [165, 265] on span "End of Contract" at bounding box center [187, 268] width 196 height 22
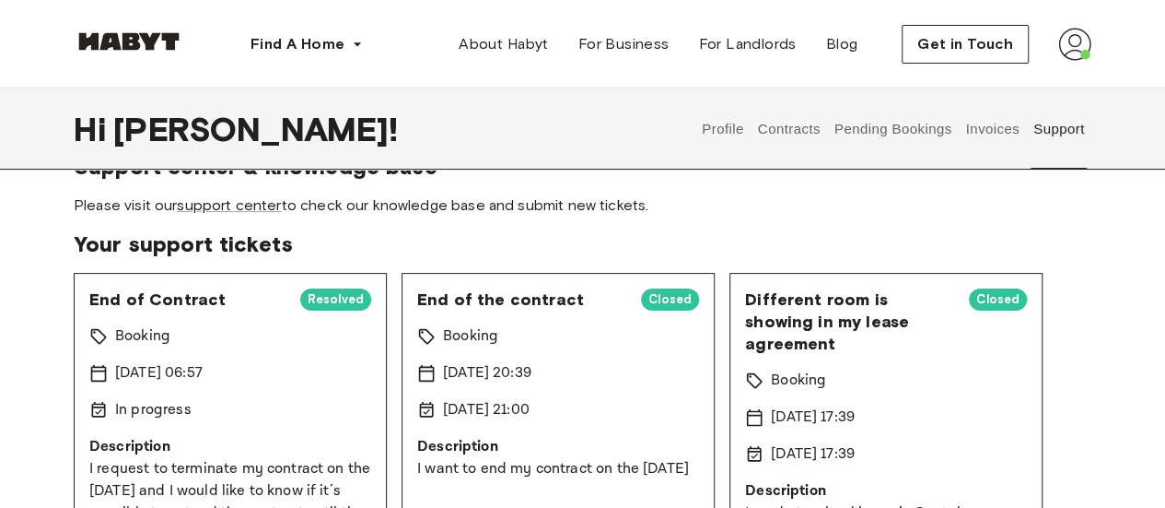
scroll to position [42, 0]
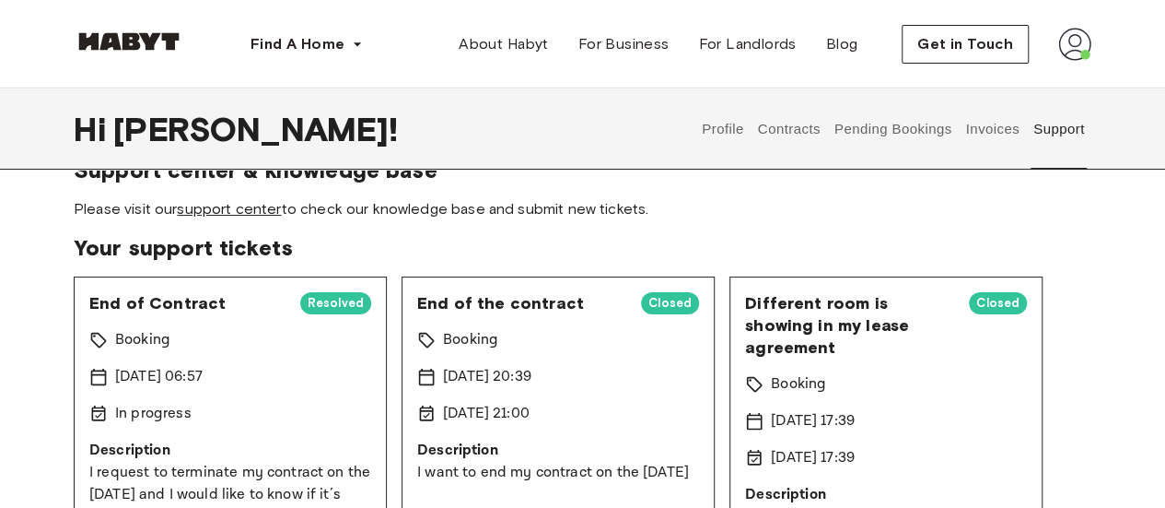
click at [239, 215] on link "support center" at bounding box center [229, 209] width 104 height 18
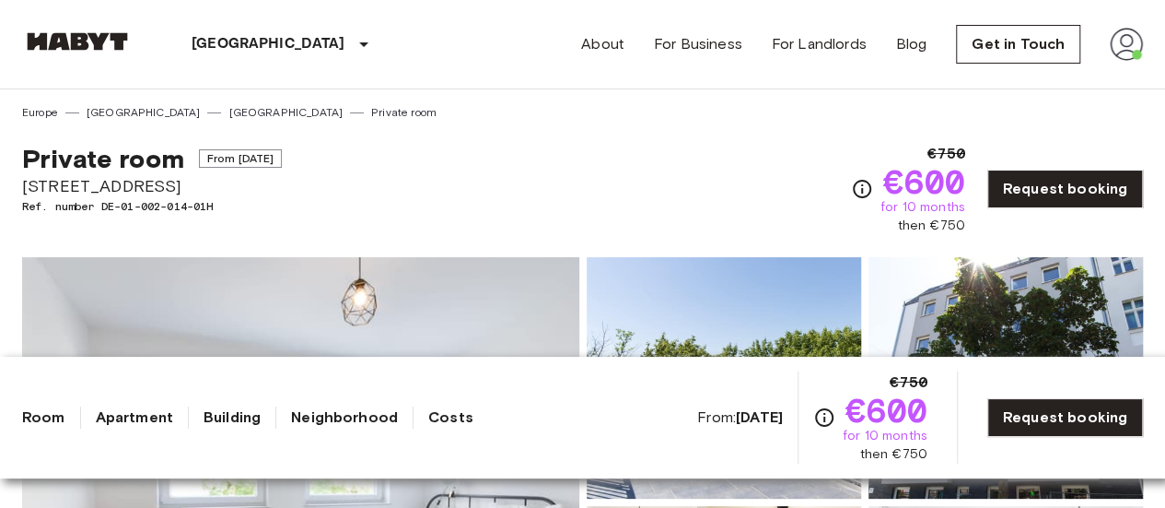
click at [475, 277] on img at bounding box center [300, 502] width 557 height 490
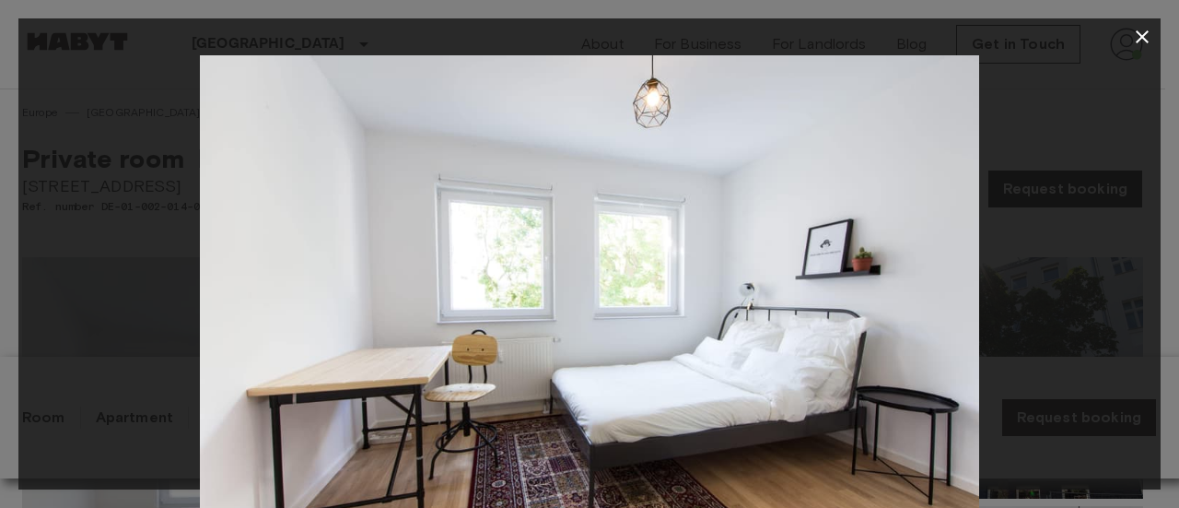
click at [974, 309] on img at bounding box center [589, 315] width 779 height 520
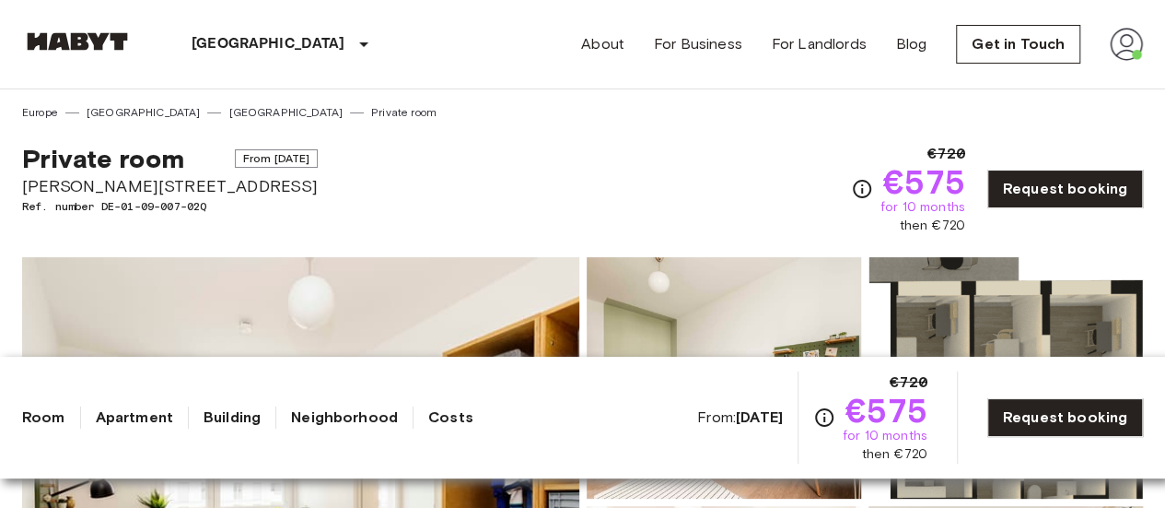
drag, startPoint x: 1170, startPoint y: 55, endPoint x: 1118, endPoint y: -74, distance: 138.9
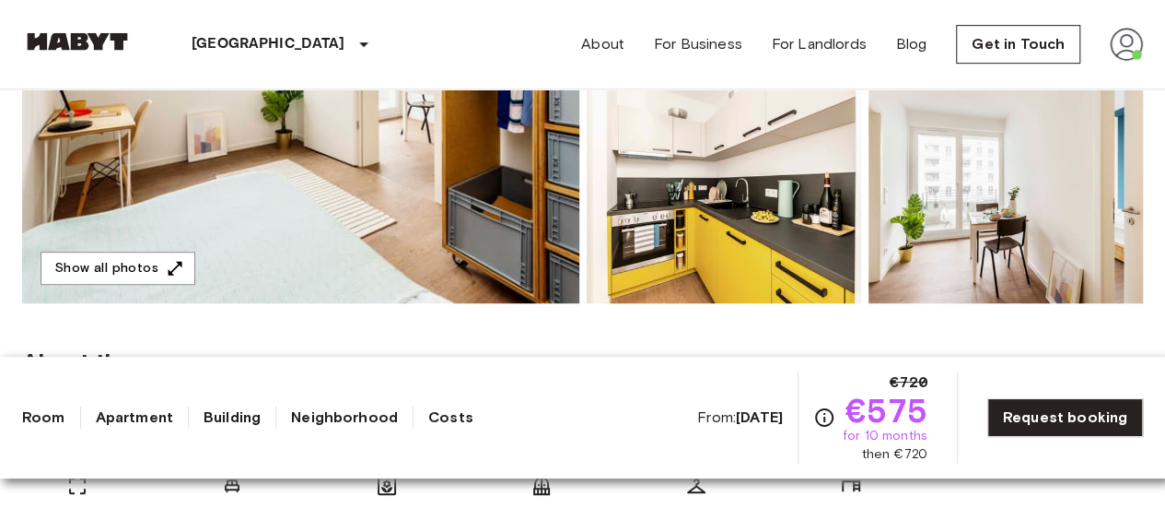
scroll to position [501, 0]
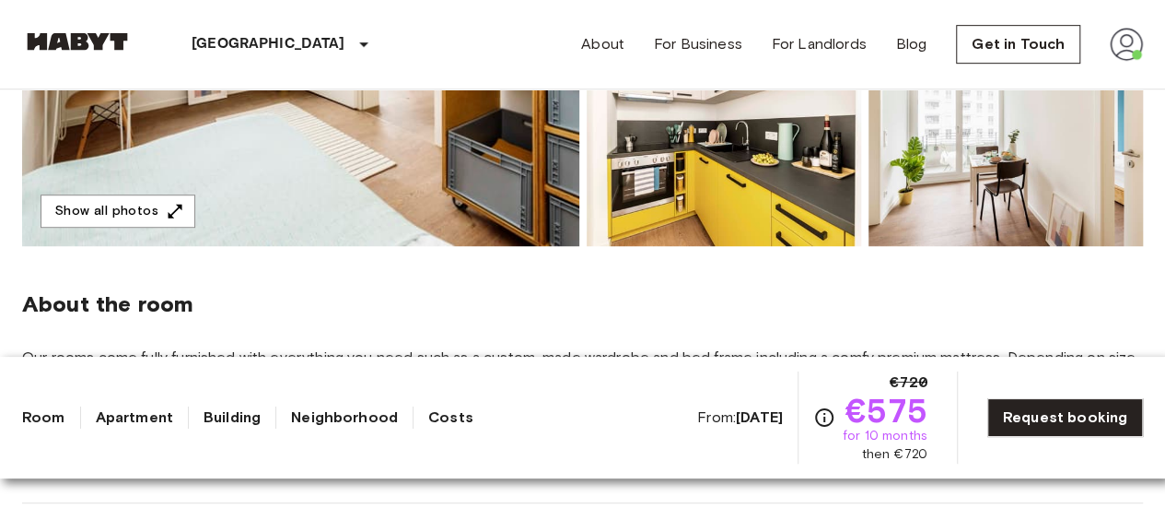
click at [967, 189] on img at bounding box center [1006, 125] width 274 height 241
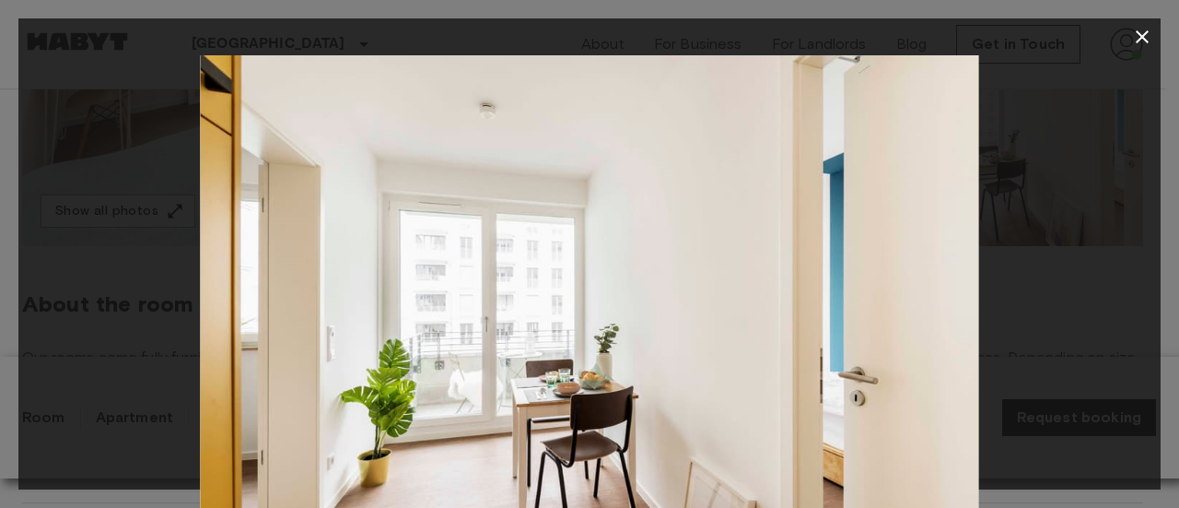
click at [860, 384] on img at bounding box center [589, 315] width 779 height 520
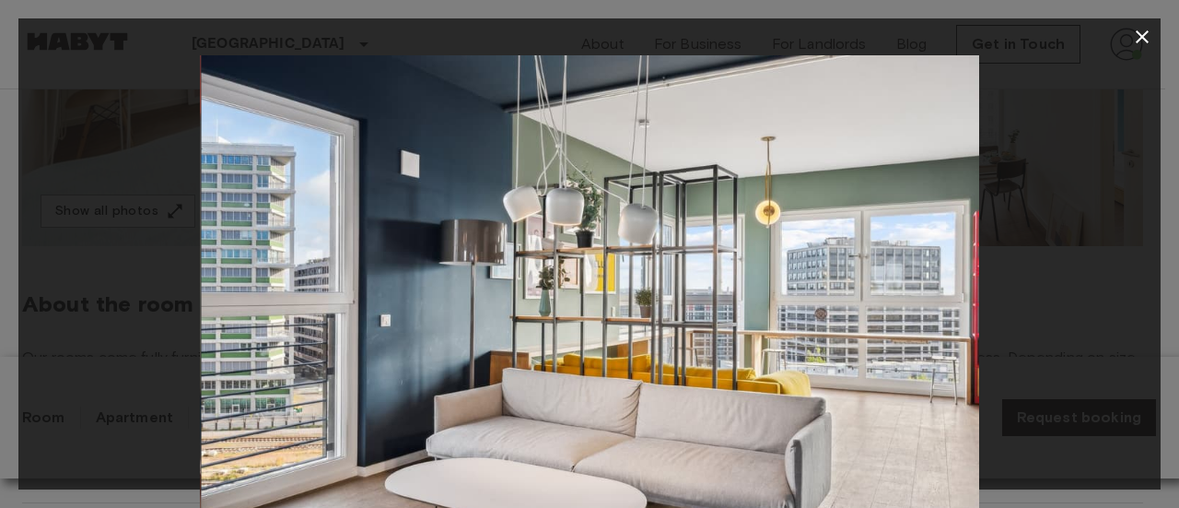
click at [1148, 42] on icon "button" at bounding box center [1142, 36] width 13 height 13
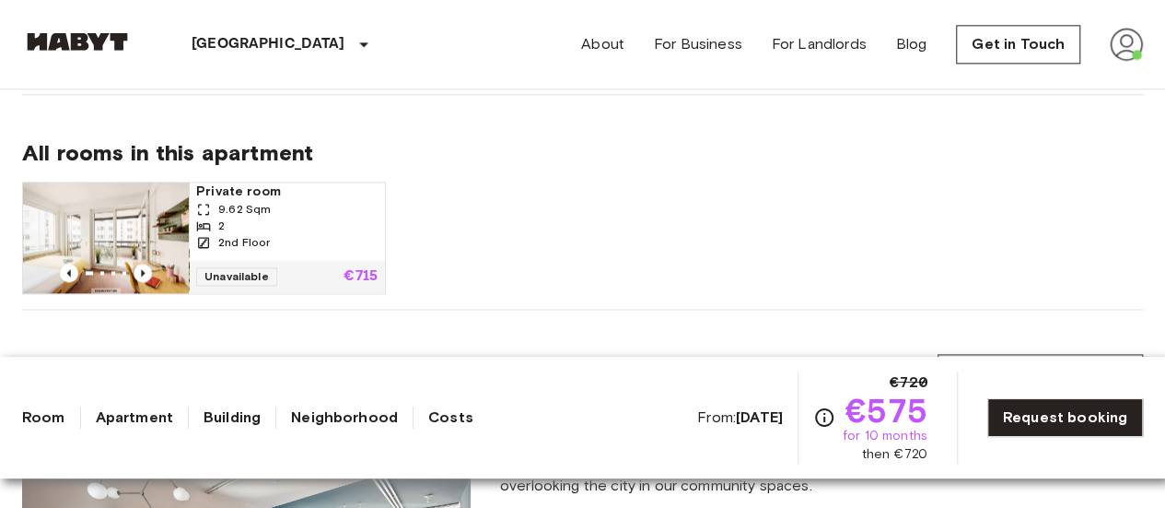
scroll to position [1200, 0]
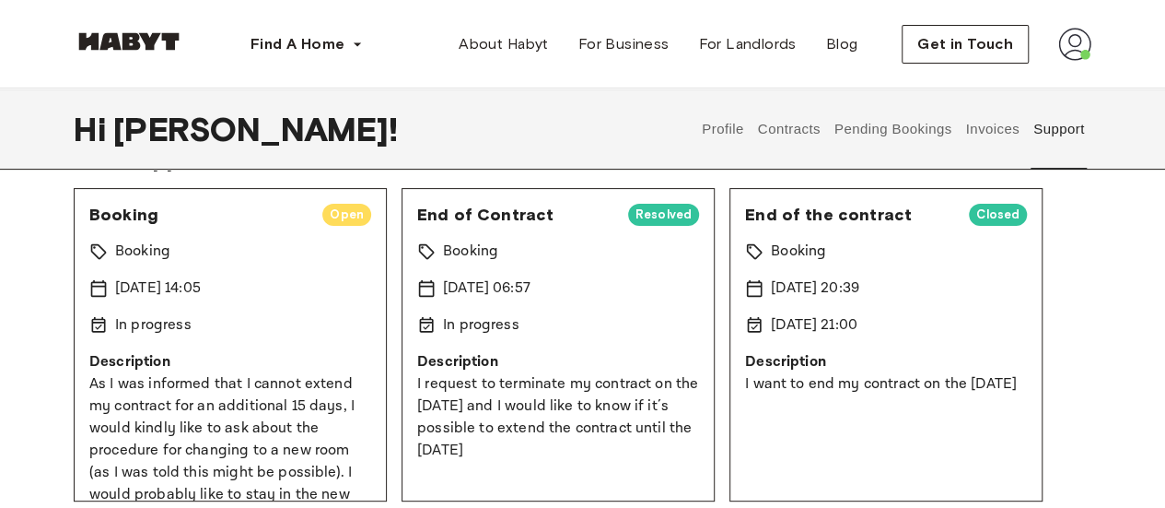
click at [322, 212] on span "Open" at bounding box center [346, 214] width 49 height 18
click at [134, 211] on span "Booking" at bounding box center [198, 215] width 218 height 22
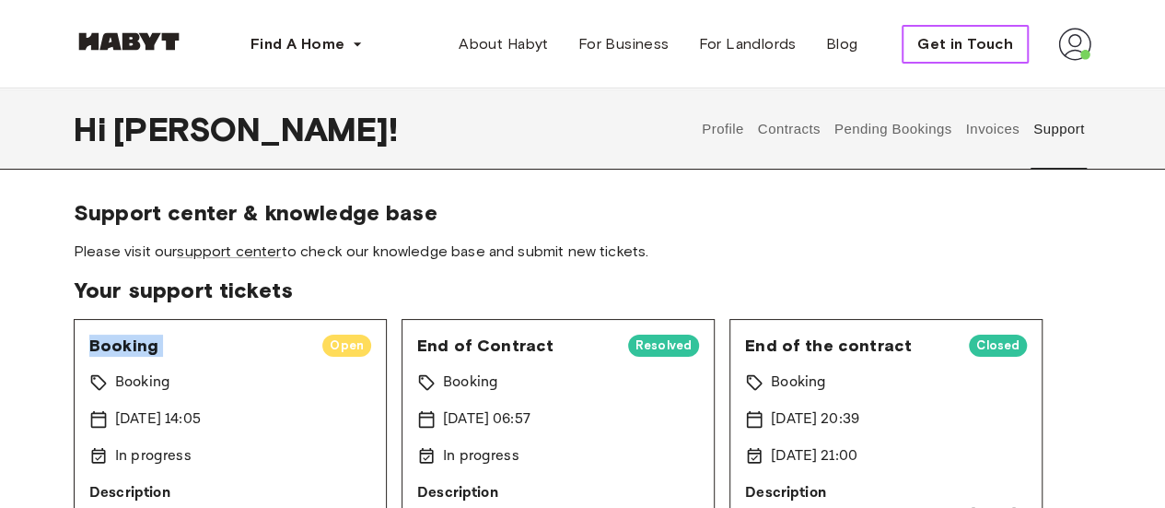
click at [978, 58] on button "Get in Touch" at bounding box center [965, 44] width 127 height 39
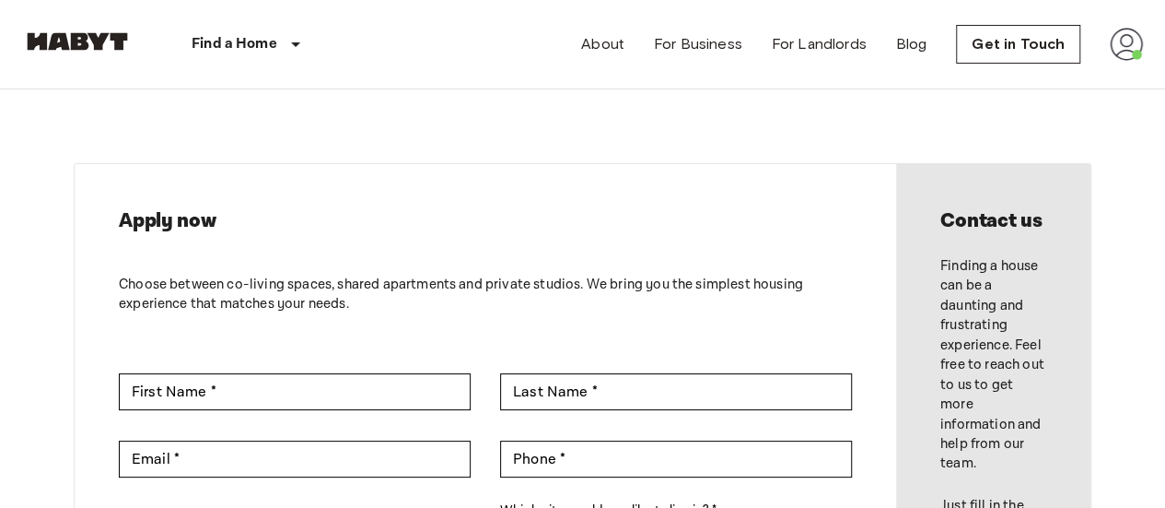
click at [606, 58] on div "About For Business For Landlords Blog Get in Touch" at bounding box center [862, 44] width 562 height 88
click at [612, 47] on link "About" at bounding box center [602, 44] width 43 height 22
